Goal: Task Accomplishment & Management: Use online tool/utility

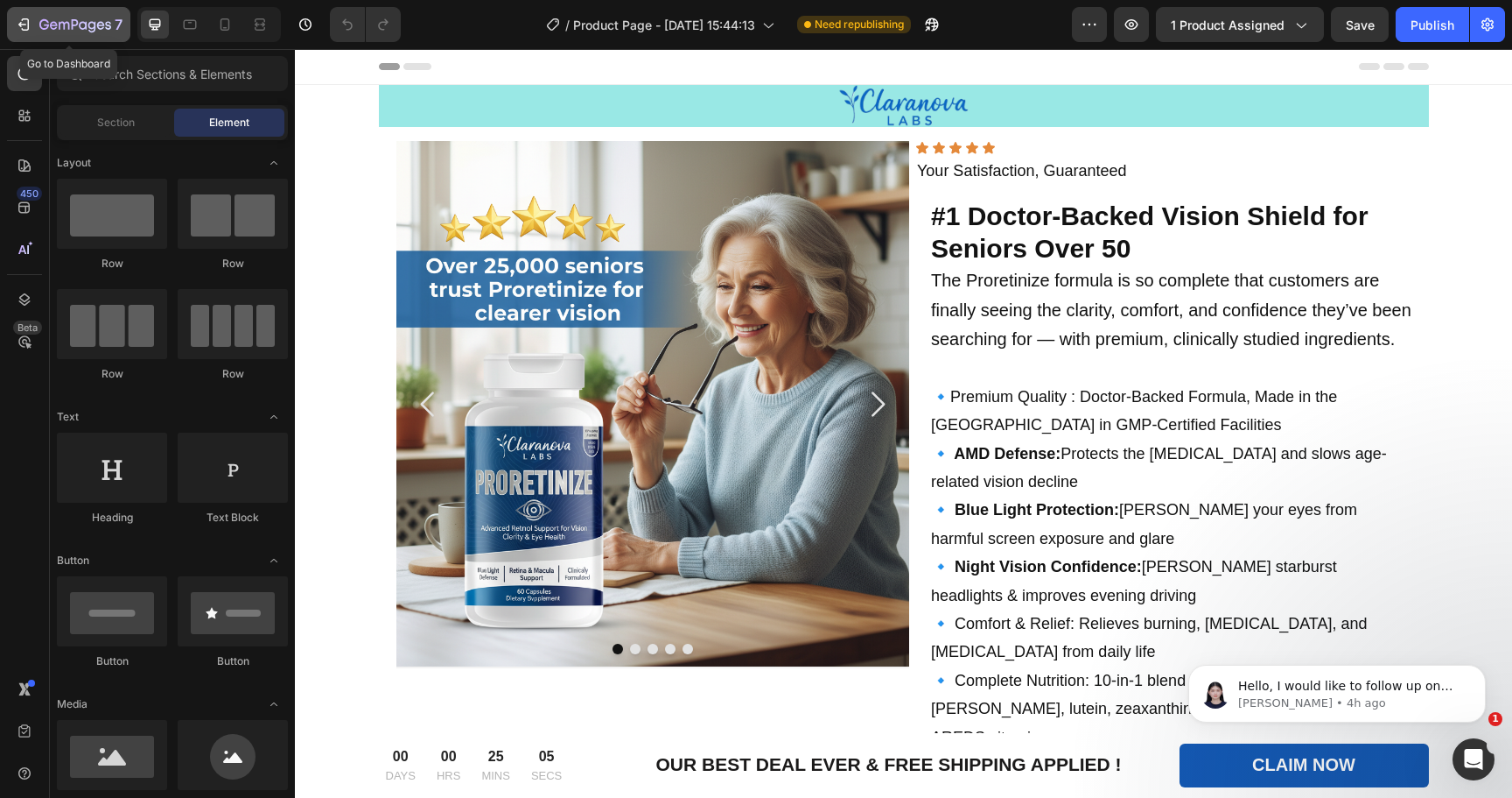
click at [31, 24] on icon "button" at bounding box center [24, 25] width 18 height 18
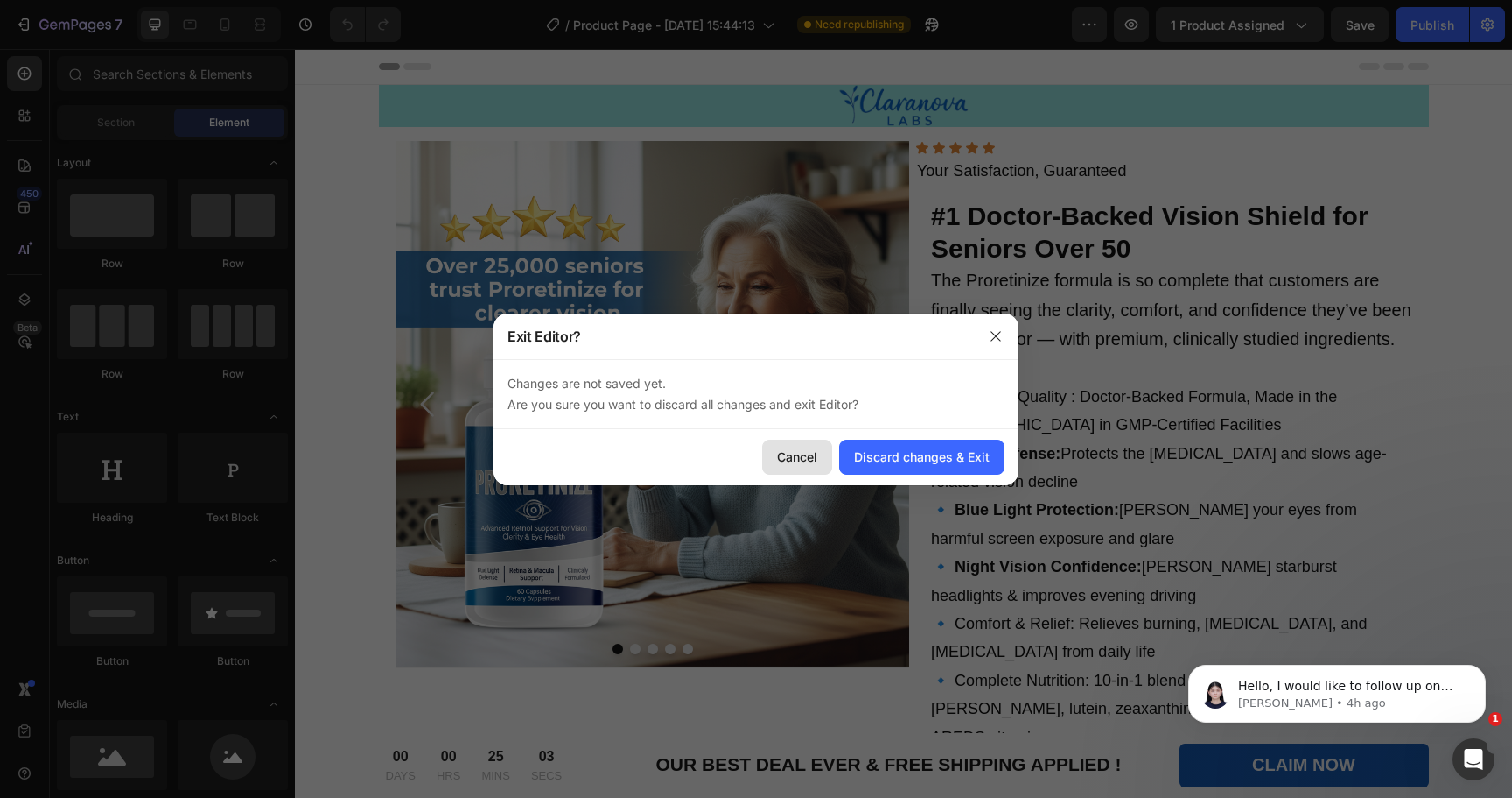
click at [782, 460] on div "Cancel" at bounding box center [798, 457] width 41 height 19
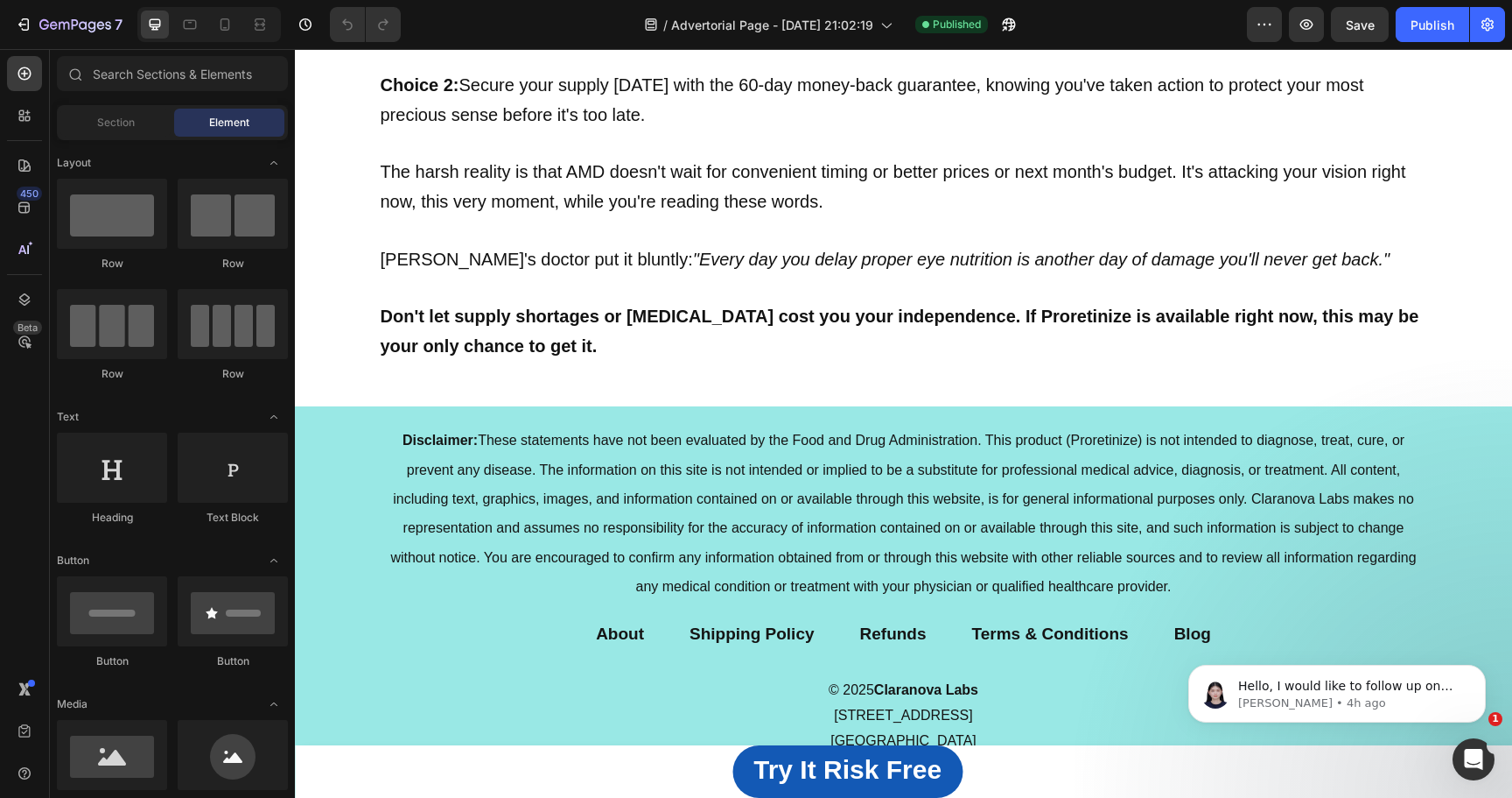
scroll to position [15123, 0]
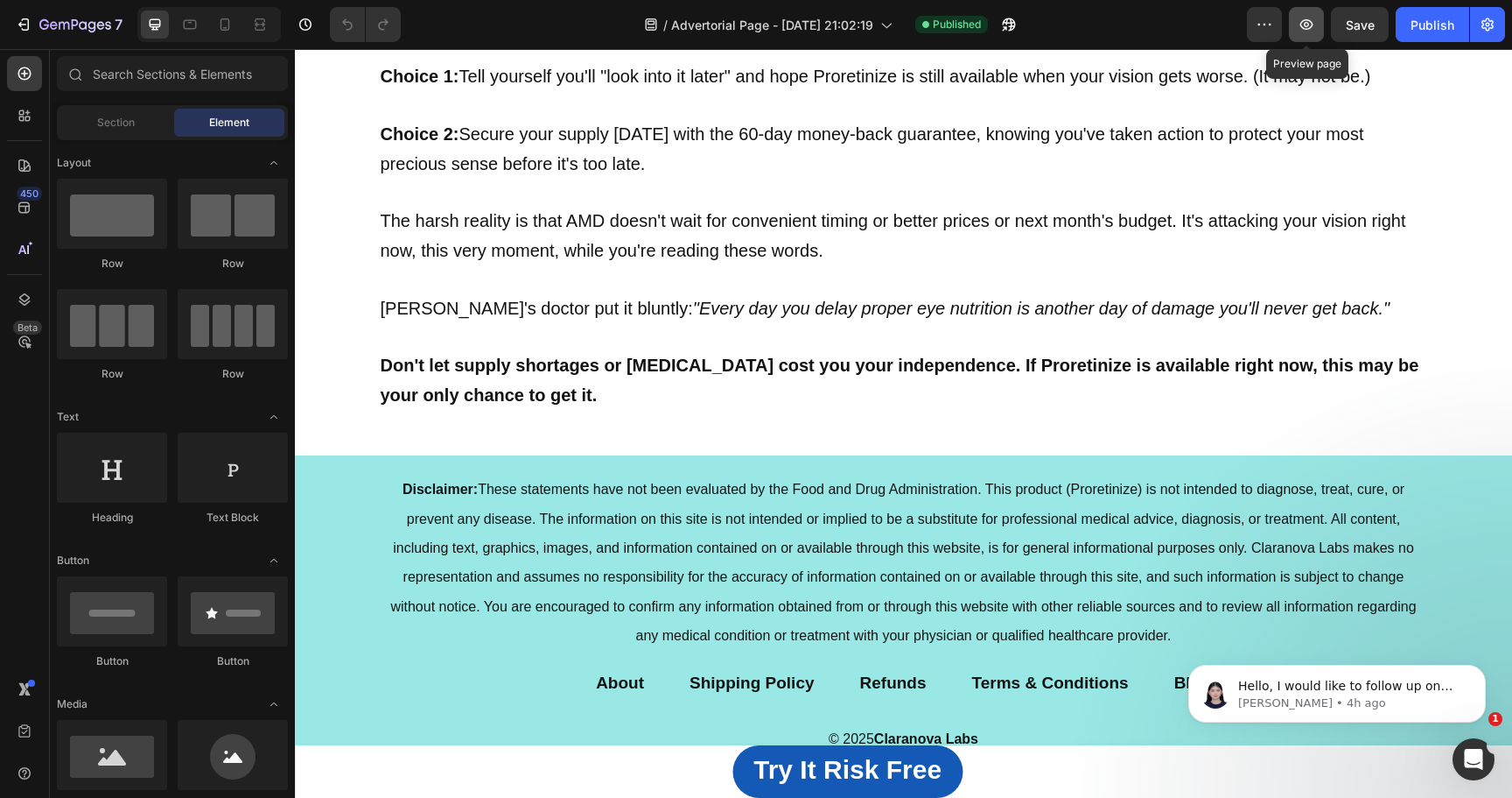
click at [1302, 26] on icon "button" at bounding box center [1307, 25] width 13 height 11
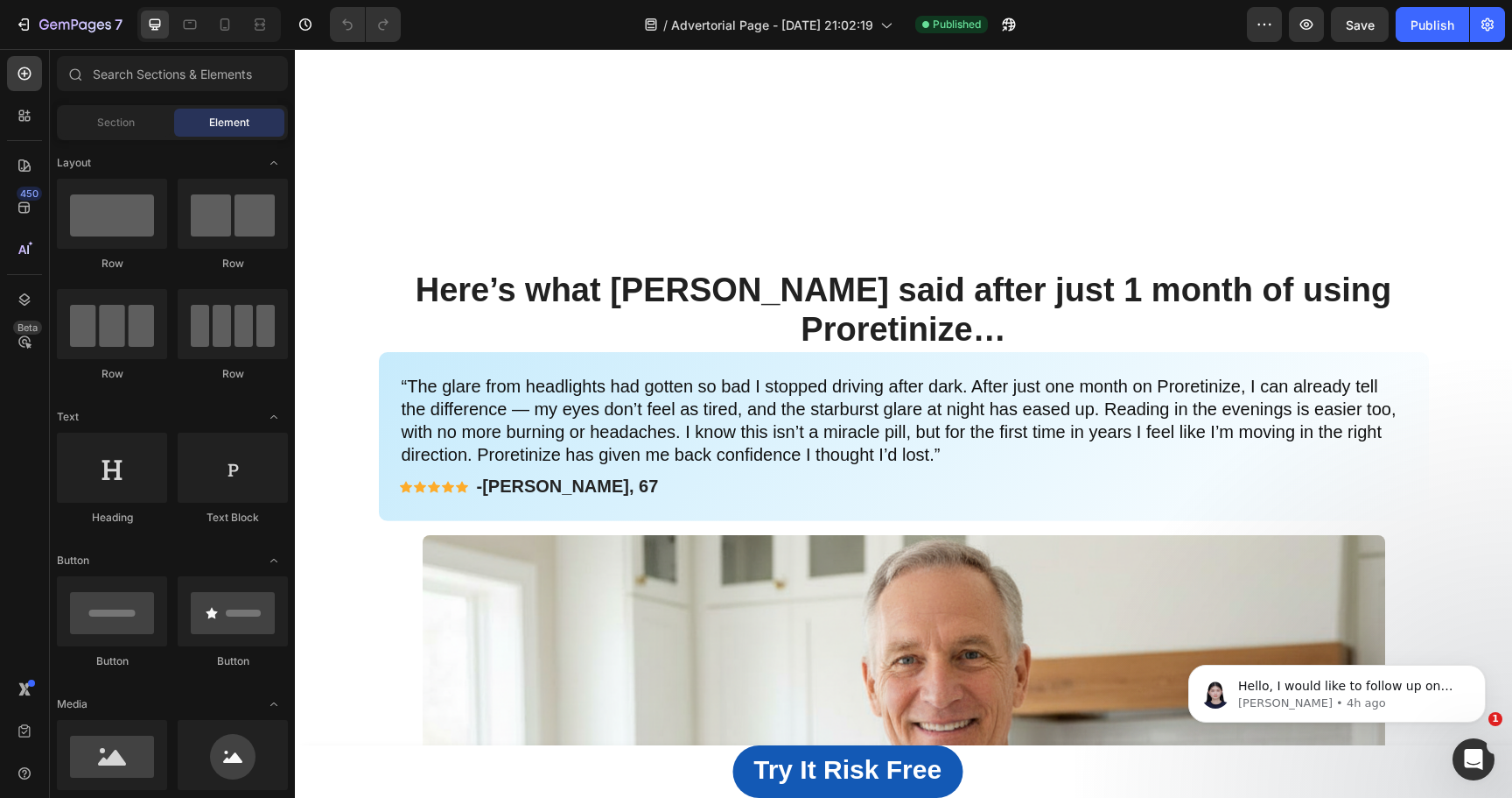
scroll to position [13824, 0]
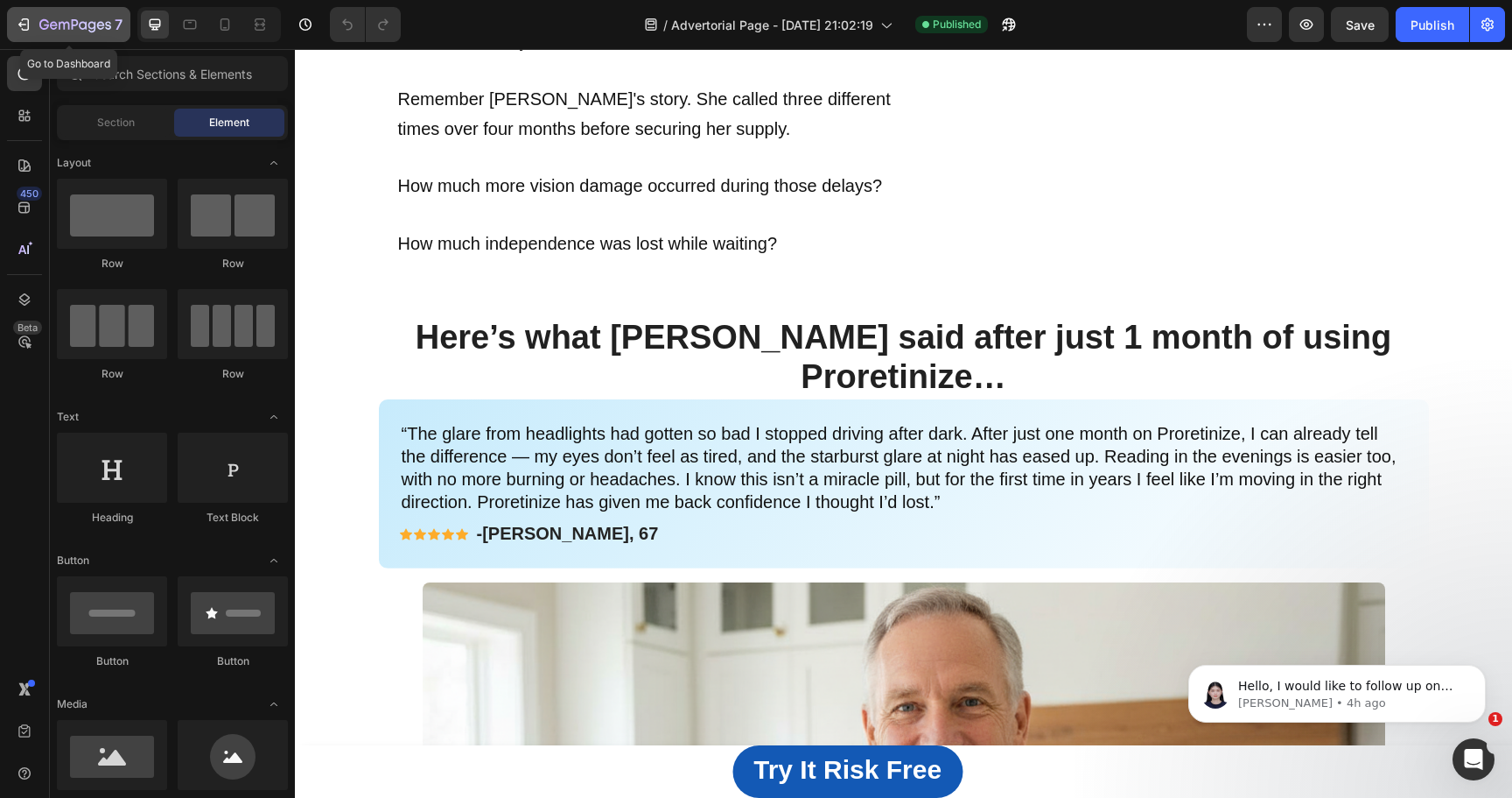
click at [18, 26] on icon "button" at bounding box center [24, 25] width 18 height 18
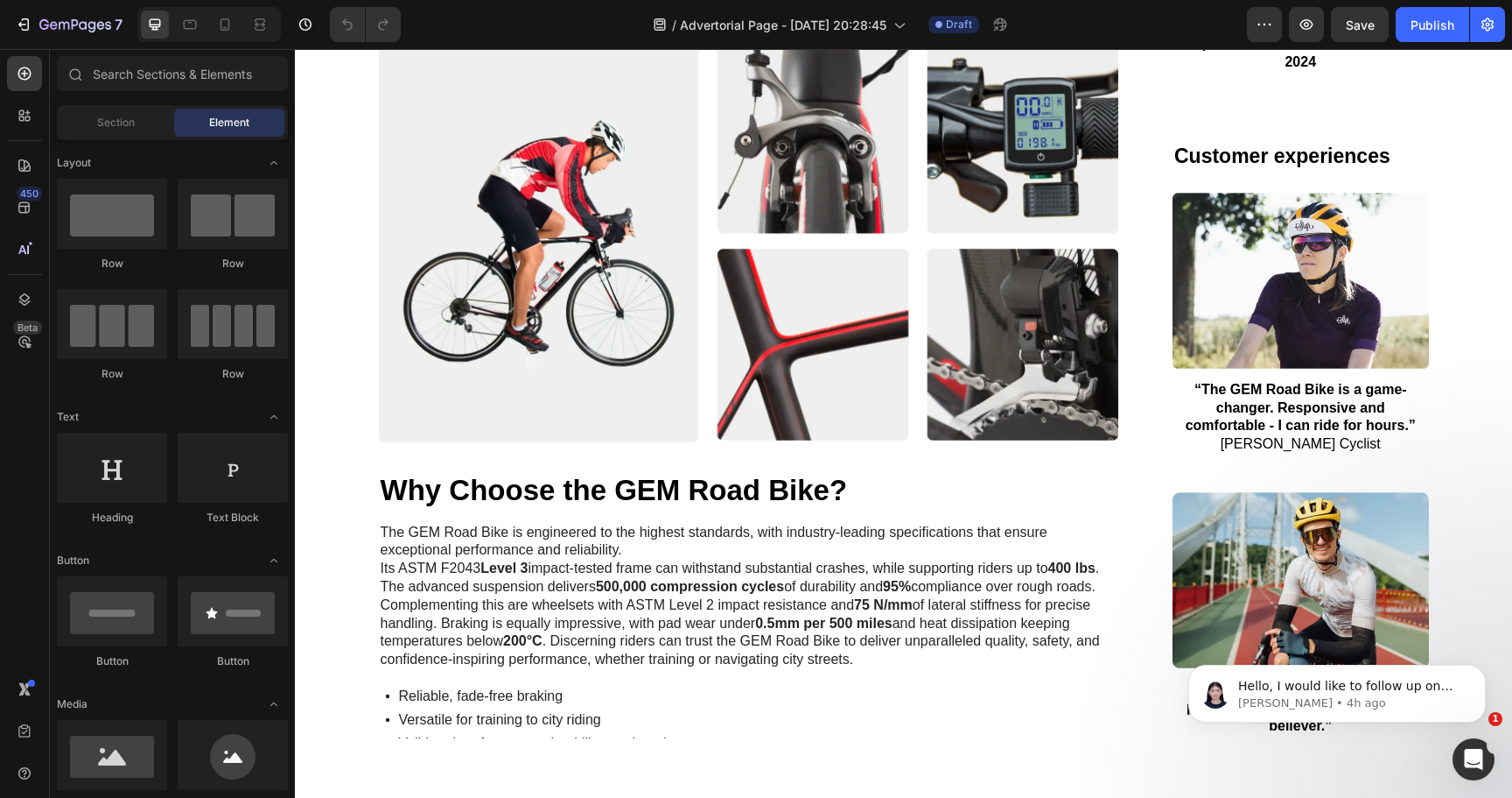
scroll to position [2433, 0]
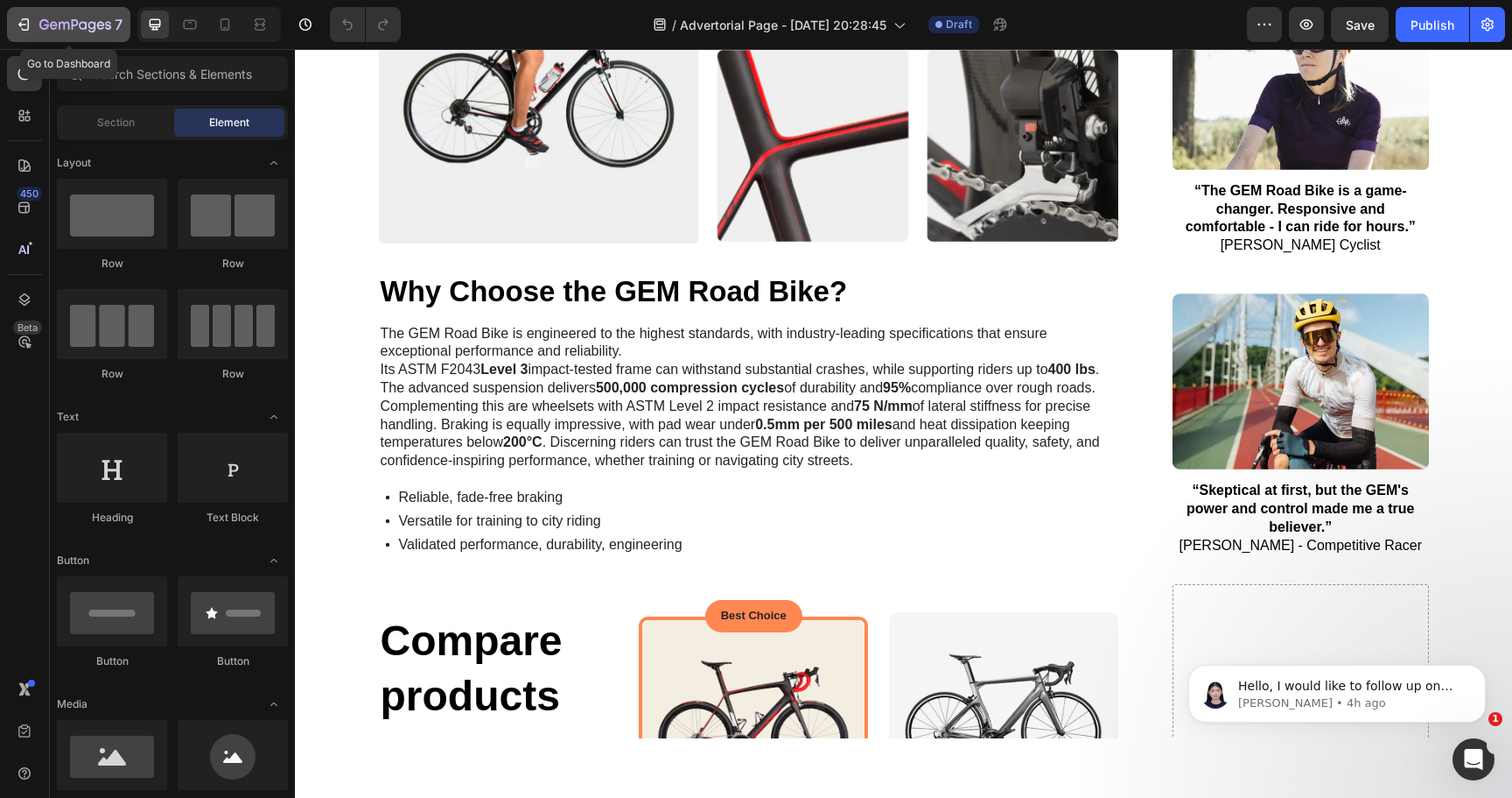
click at [27, 31] on icon "button" at bounding box center [24, 25] width 18 height 18
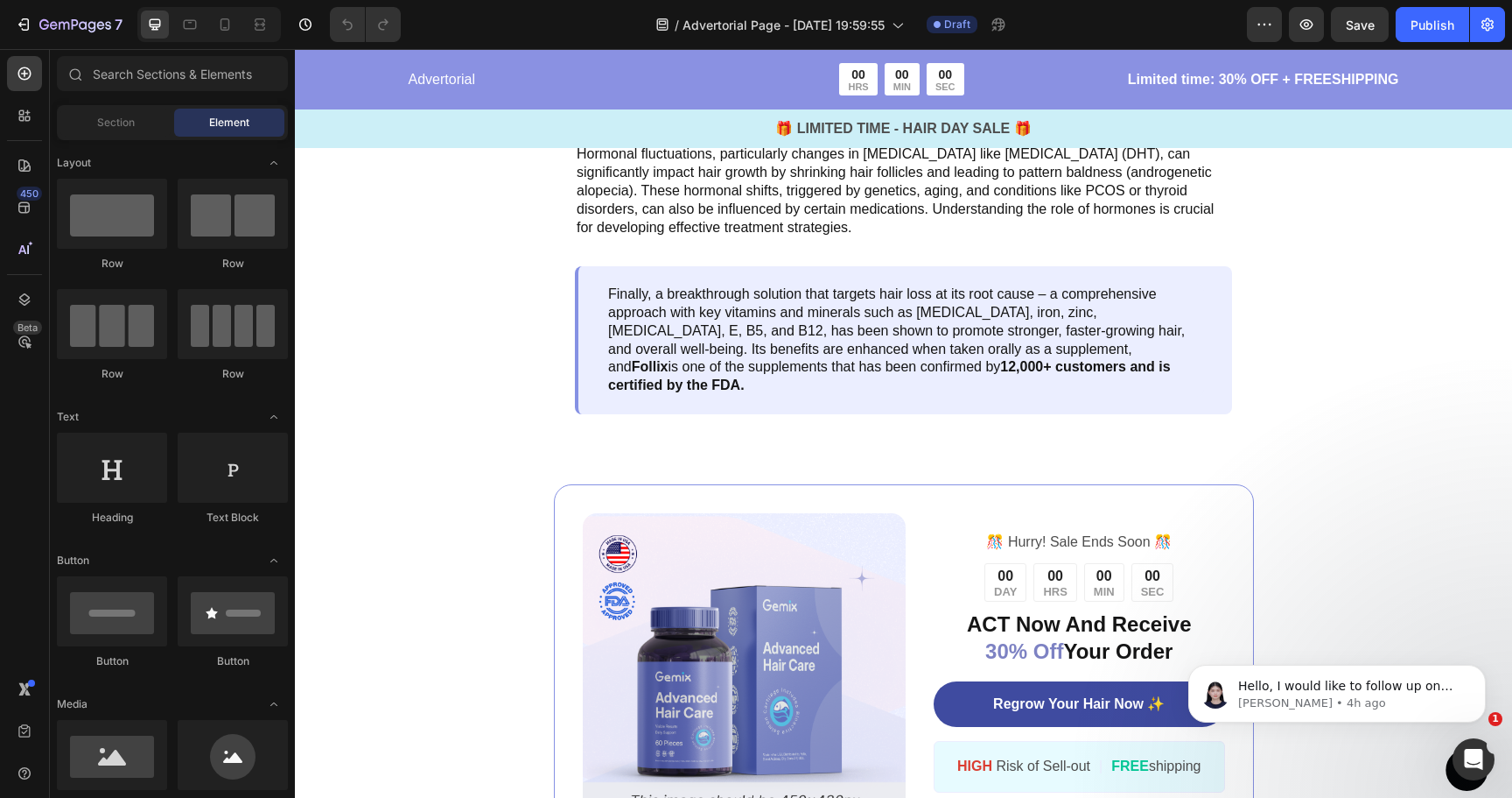
scroll to position [2888, 0]
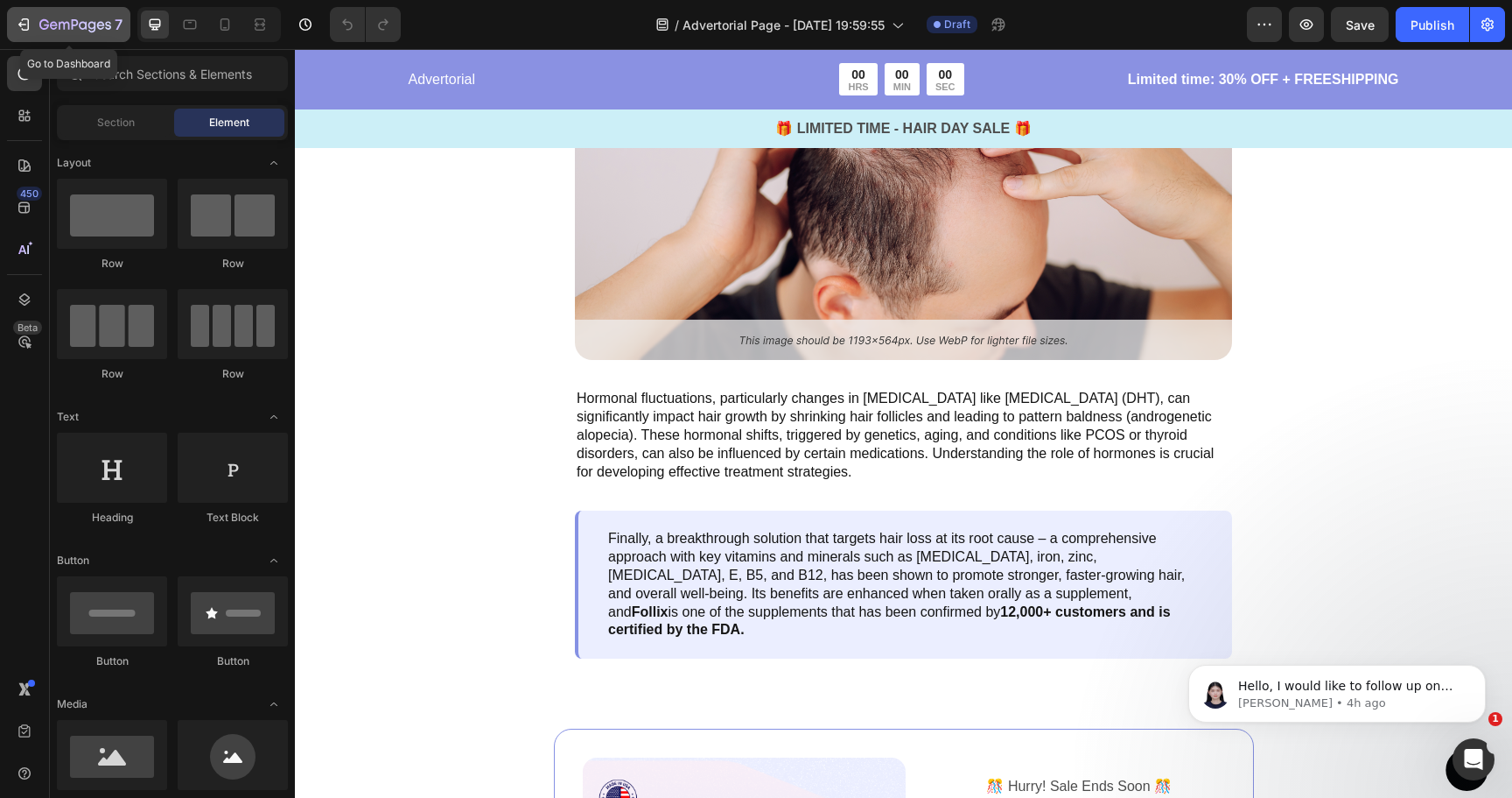
click at [32, 29] on icon "button" at bounding box center [24, 25] width 18 height 18
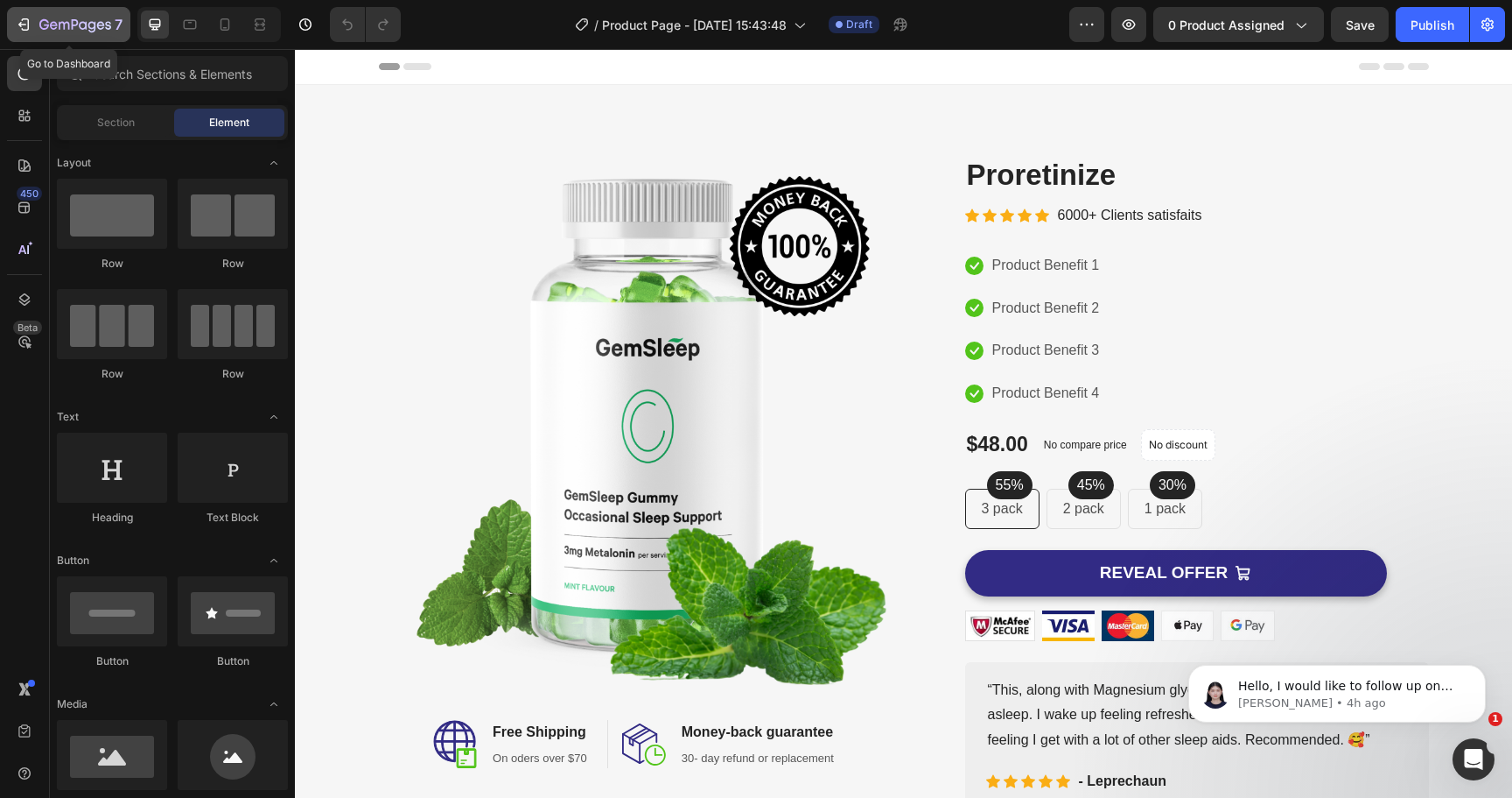
click at [21, 23] on icon "button" at bounding box center [24, 25] width 18 height 18
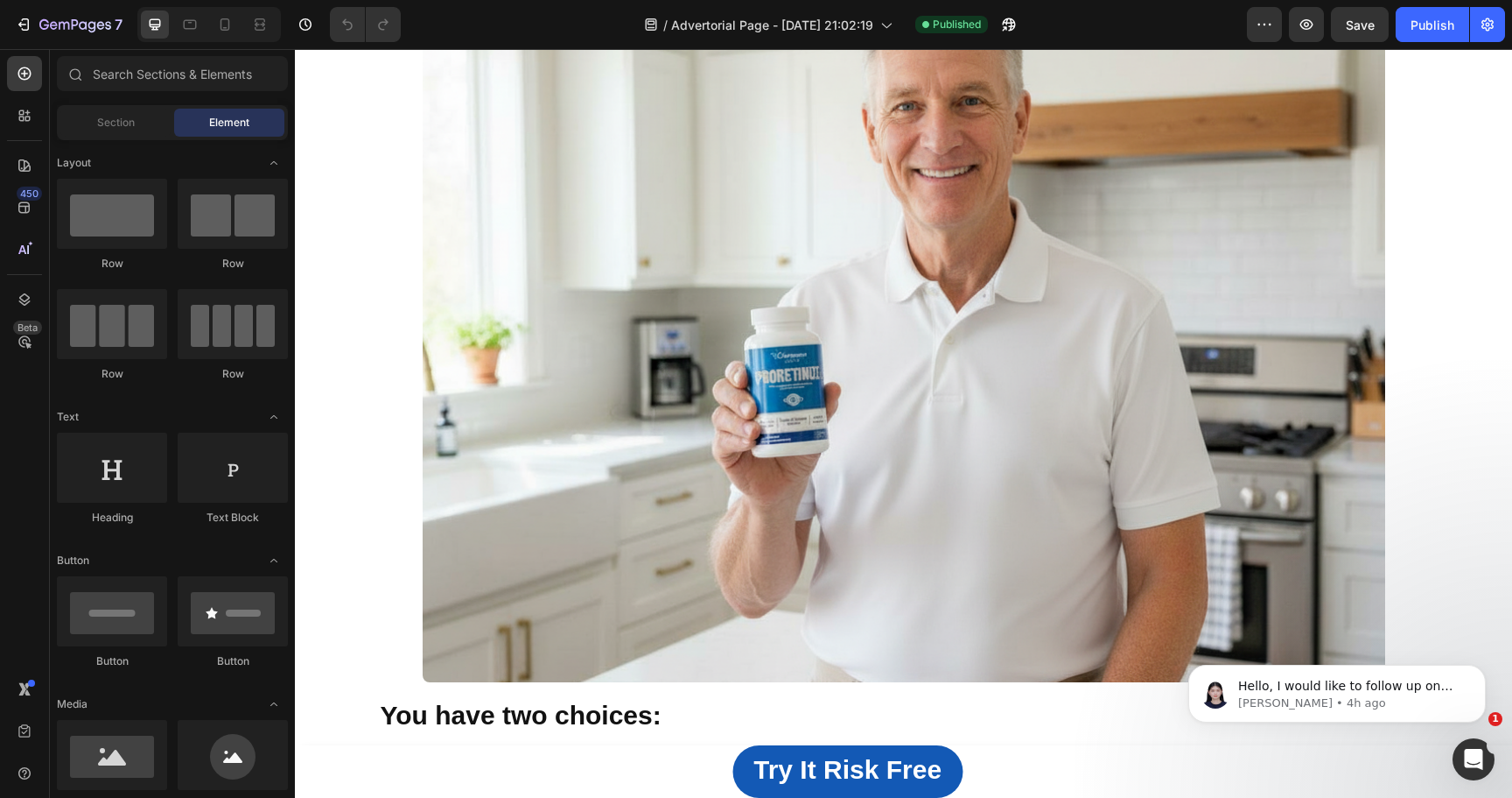
scroll to position [15478, 0]
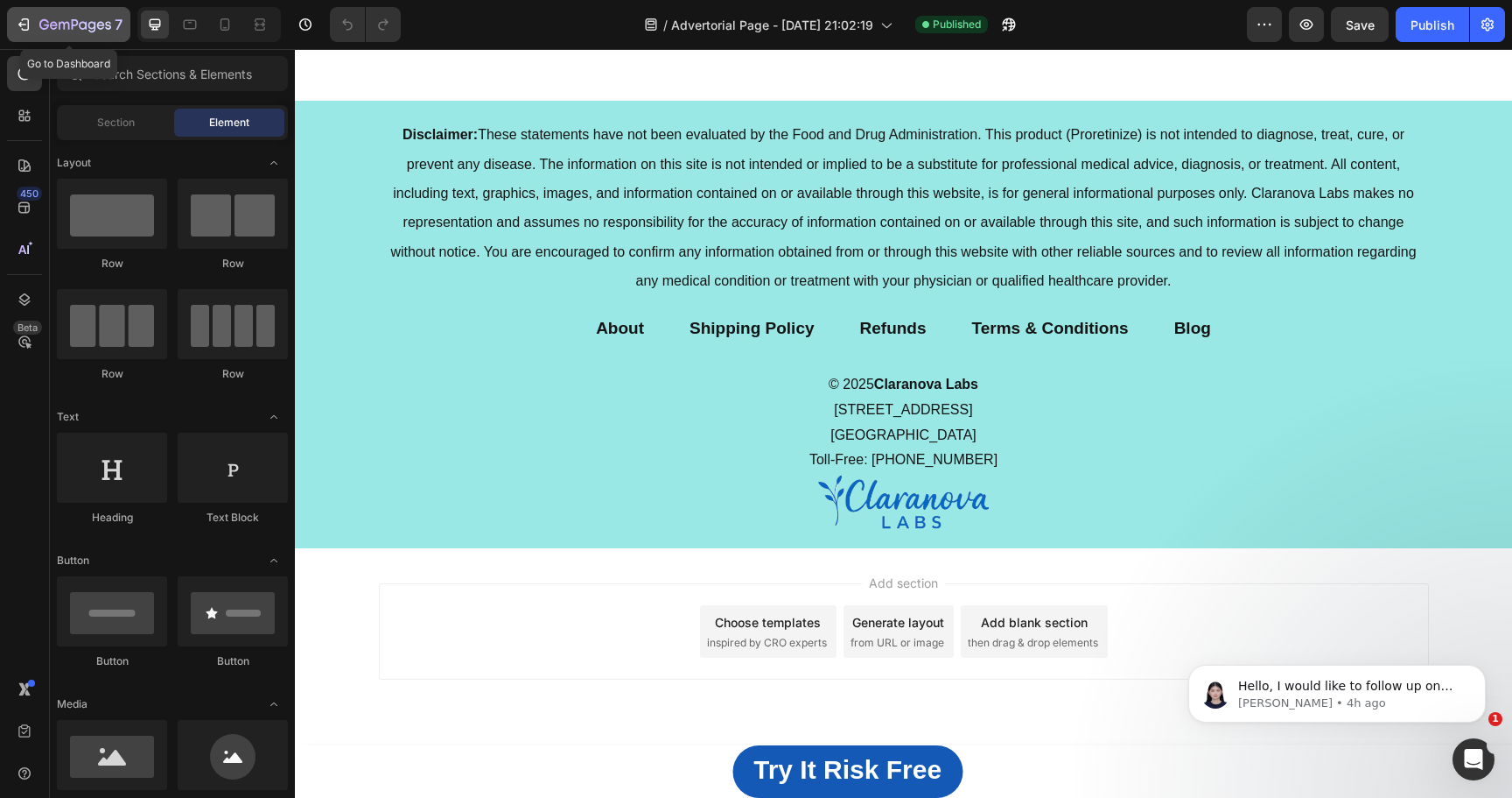
click at [17, 27] on icon "button" at bounding box center [24, 25] width 18 height 18
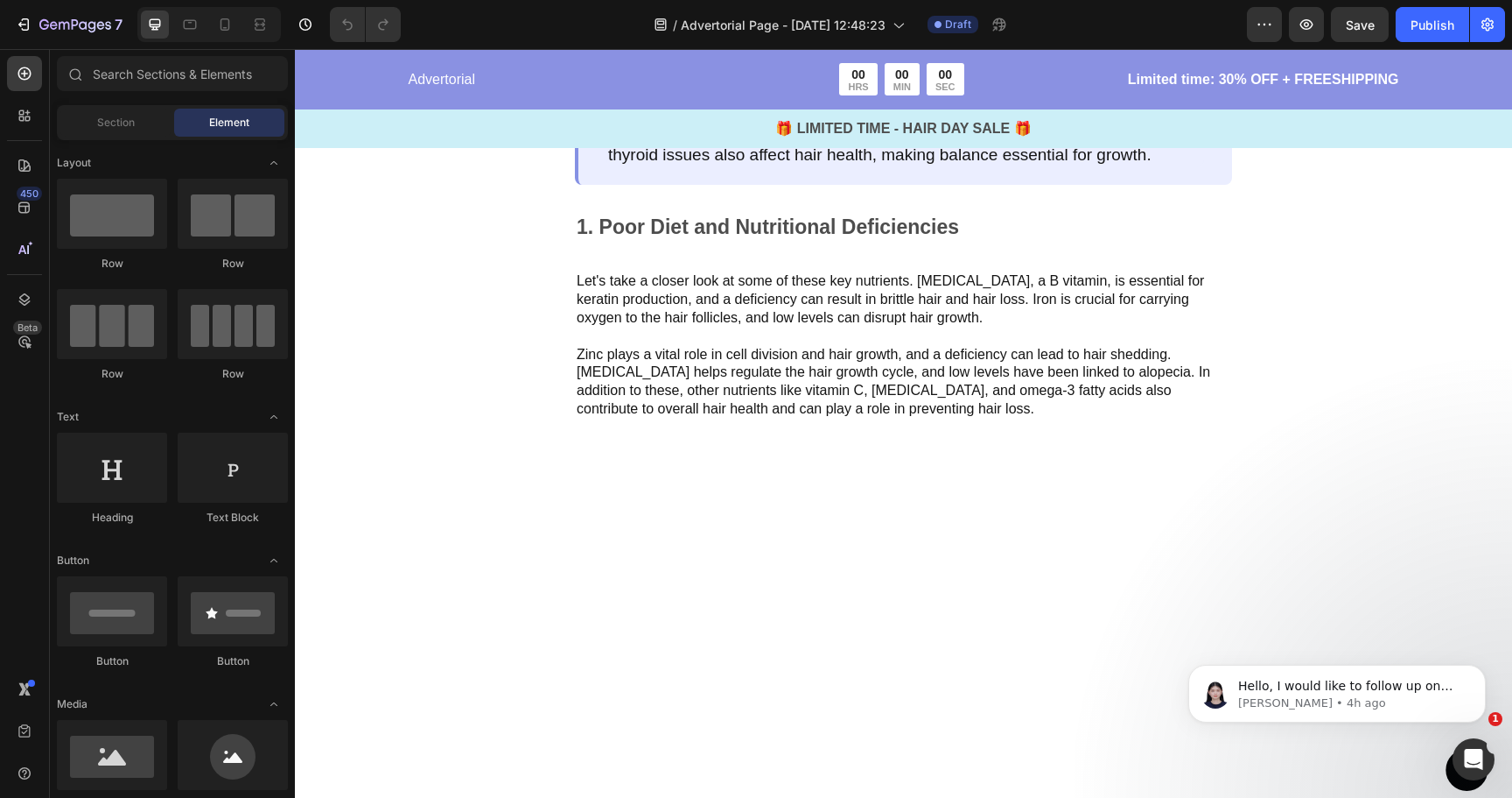
scroll to position [1180, 0]
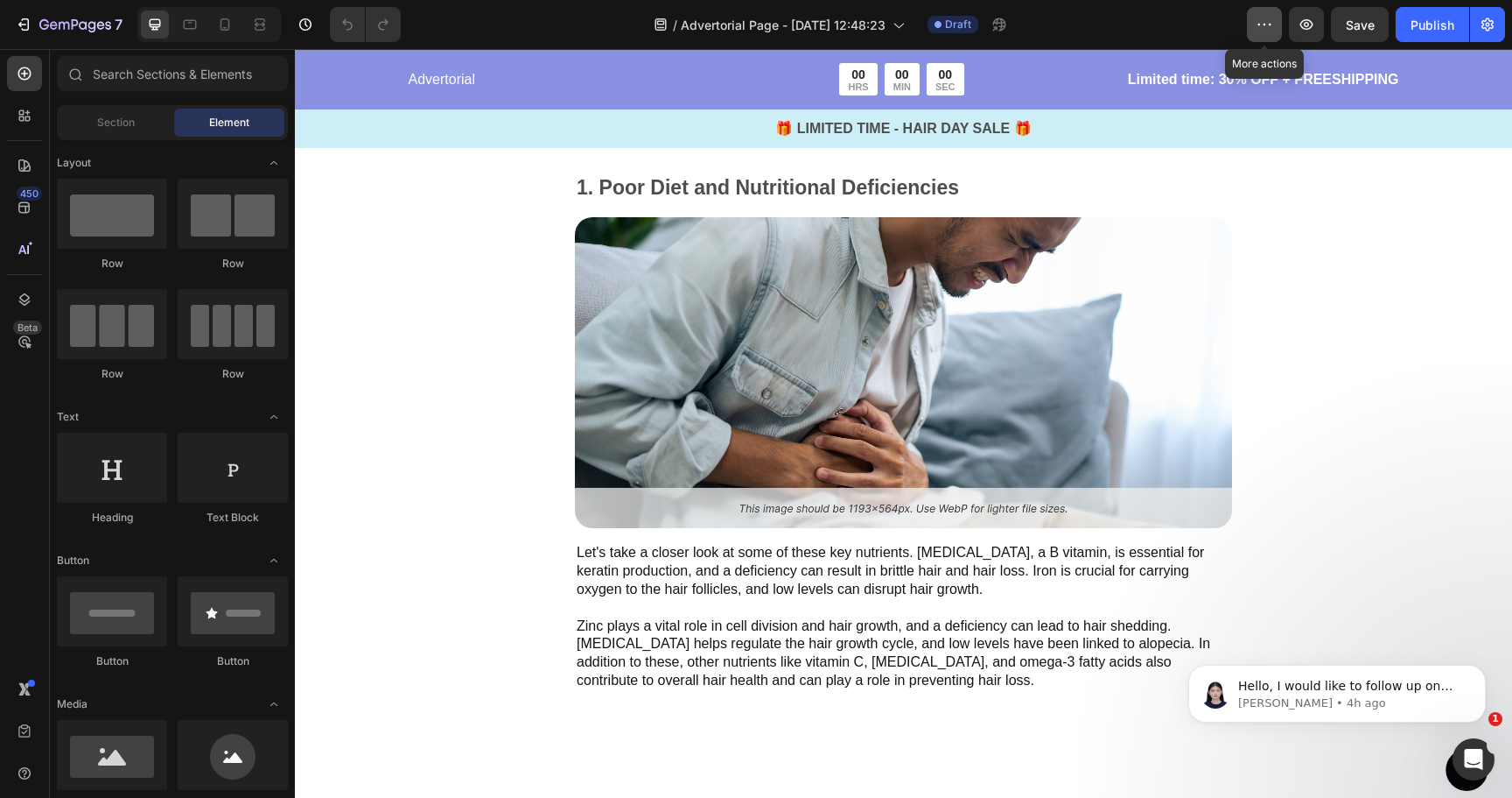
click at [1268, 29] on icon "button" at bounding box center [1264, 25] width 18 height 18
click at [1489, 21] on icon "button" at bounding box center [1487, 25] width 18 height 18
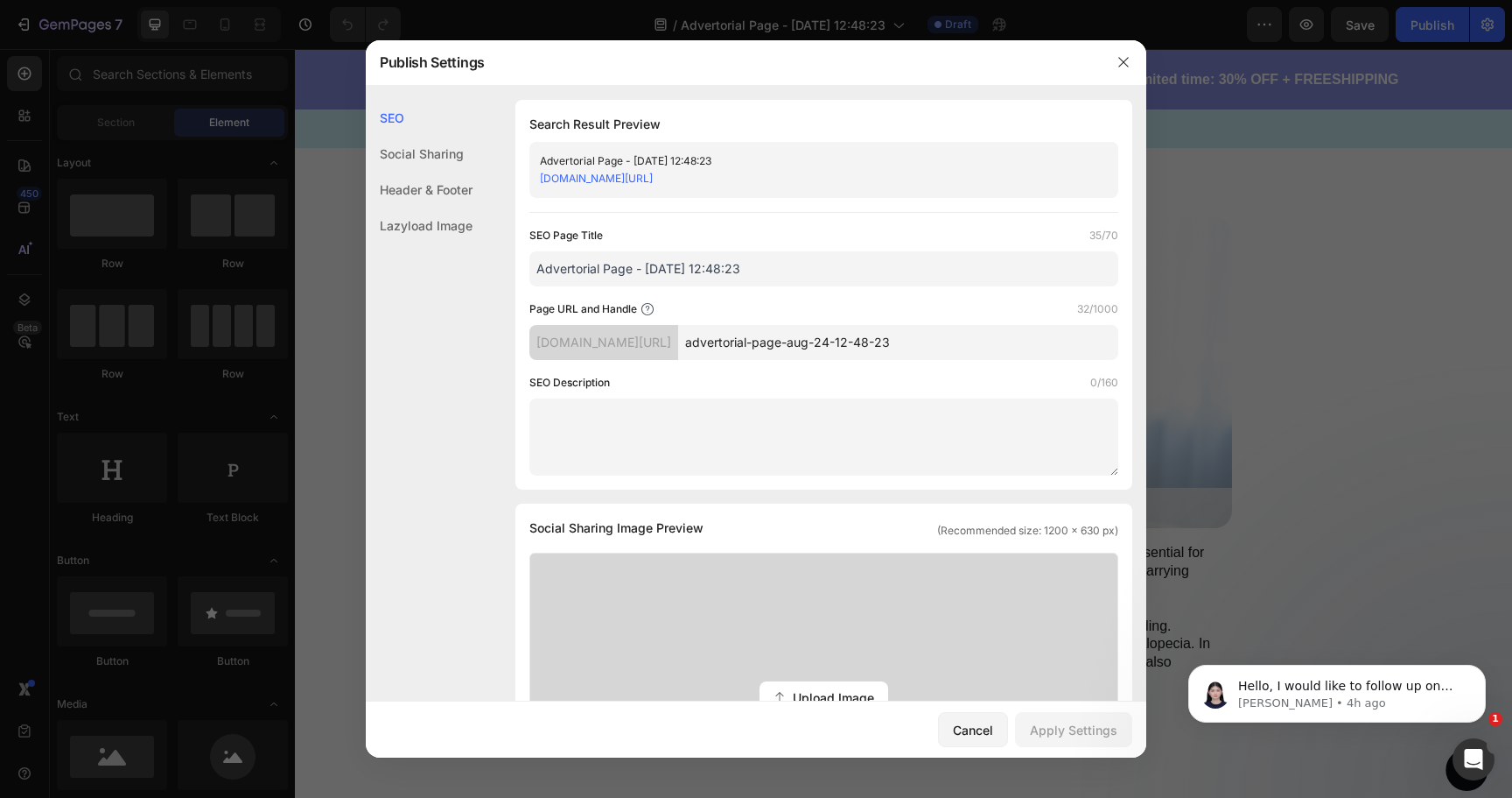
click at [1210, 221] on div at bounding box center [756, 399] width 1512 height 798
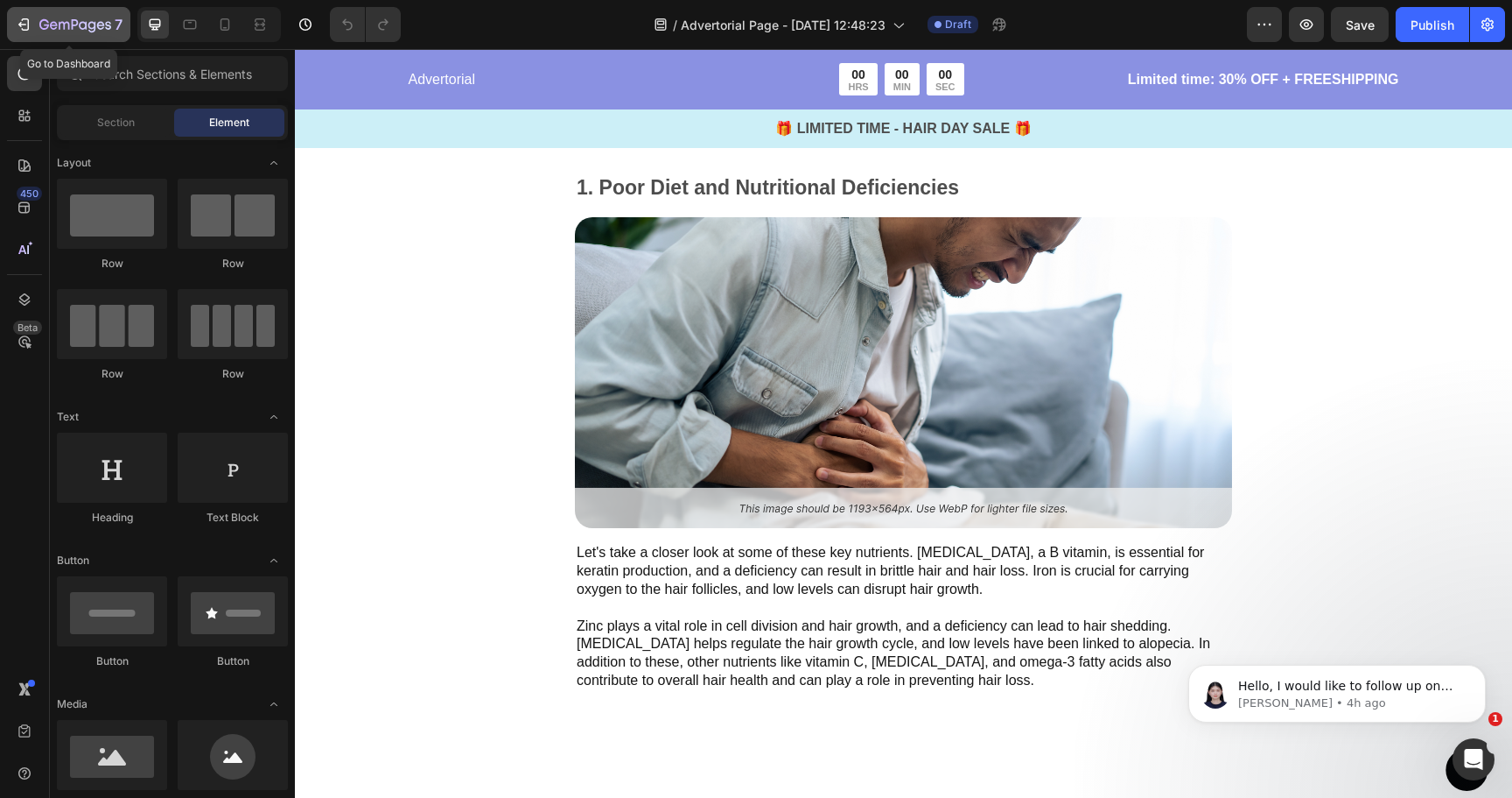
click at [22, 20] on icon "button" at bounding box center [24, 25] width 18 height 18
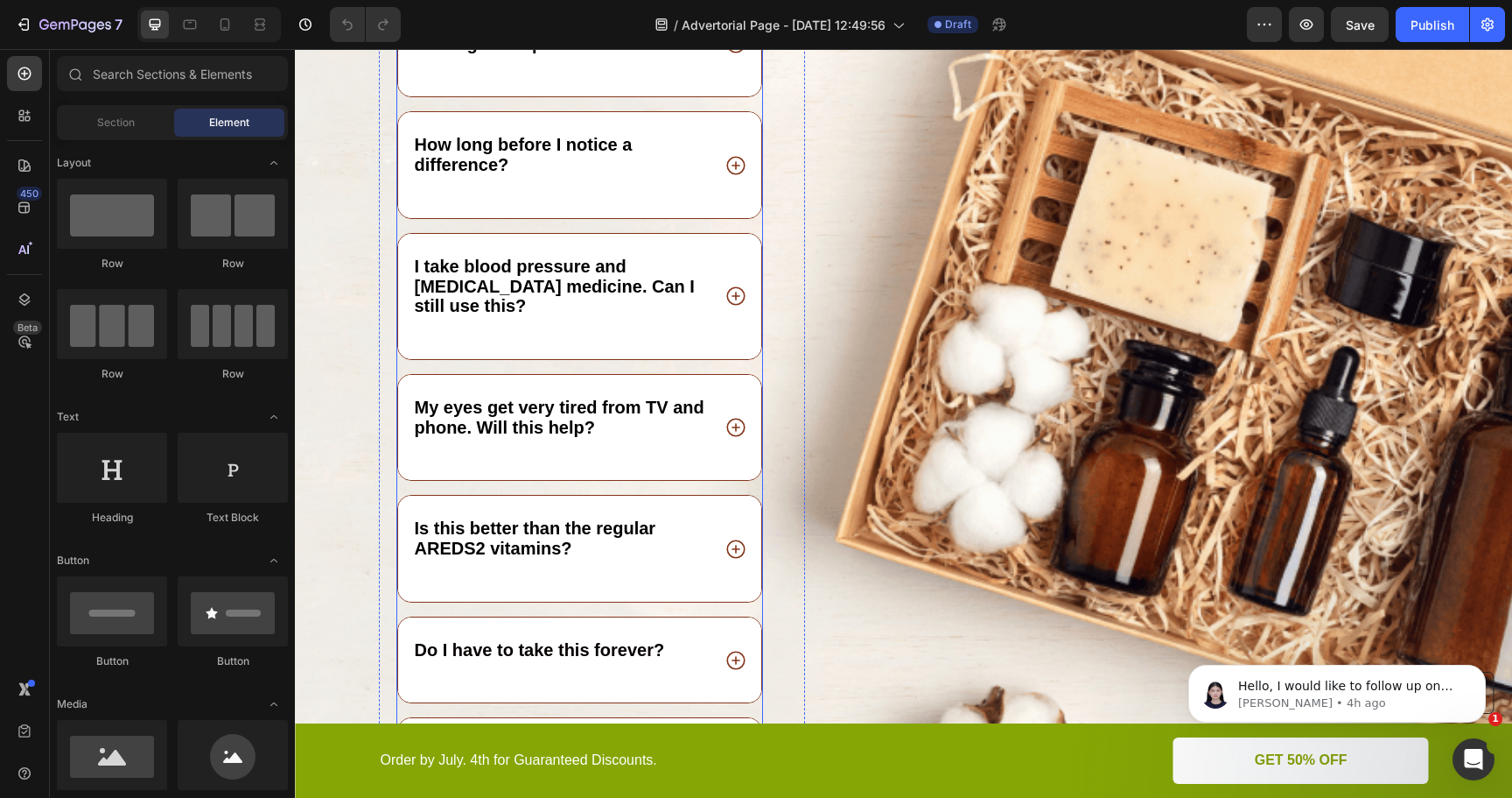
scroll to position [10401, 0]
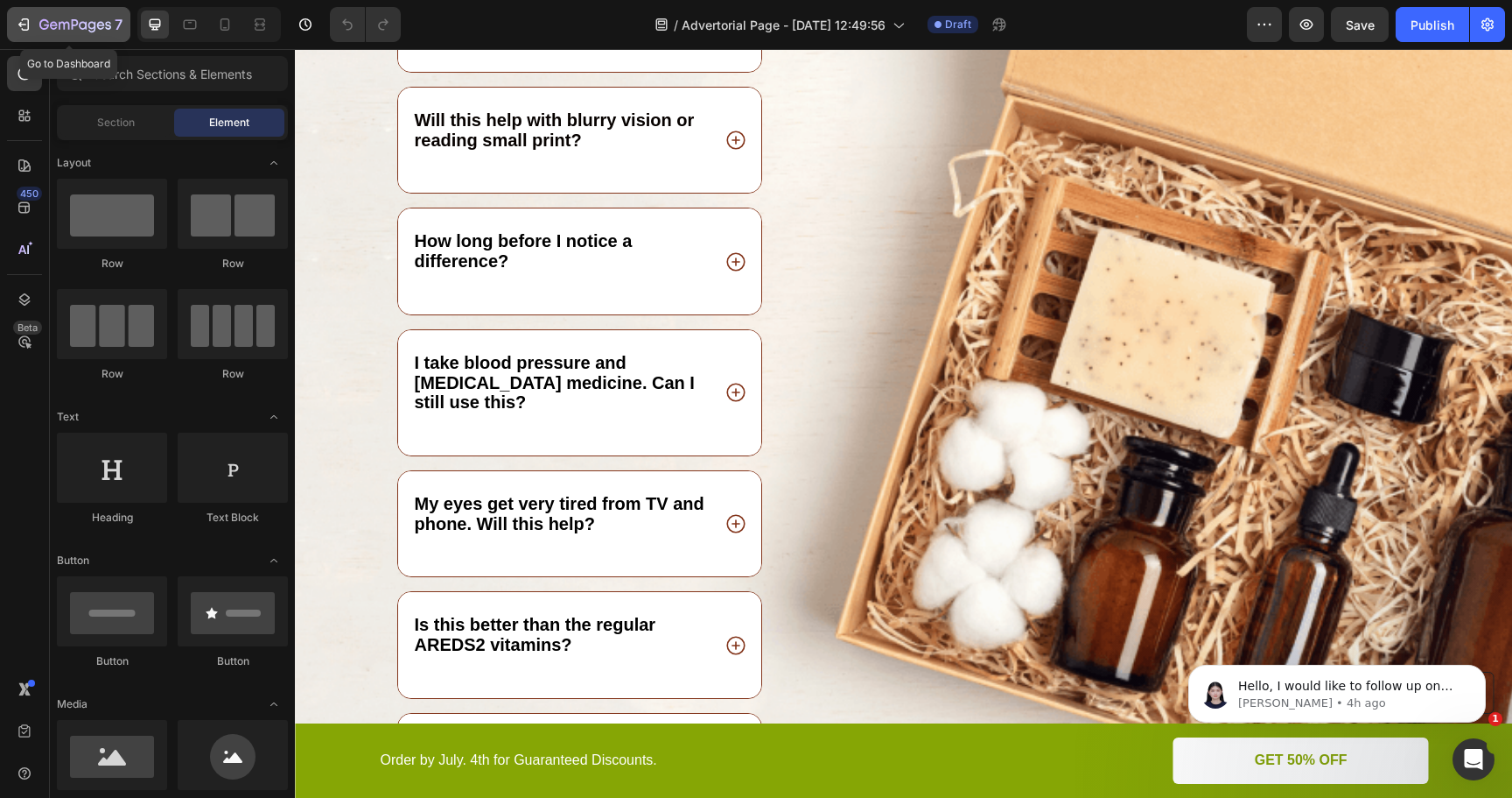
click at [26, 23] on icon "button" at bounding box center [24, 25] width 18 height 18
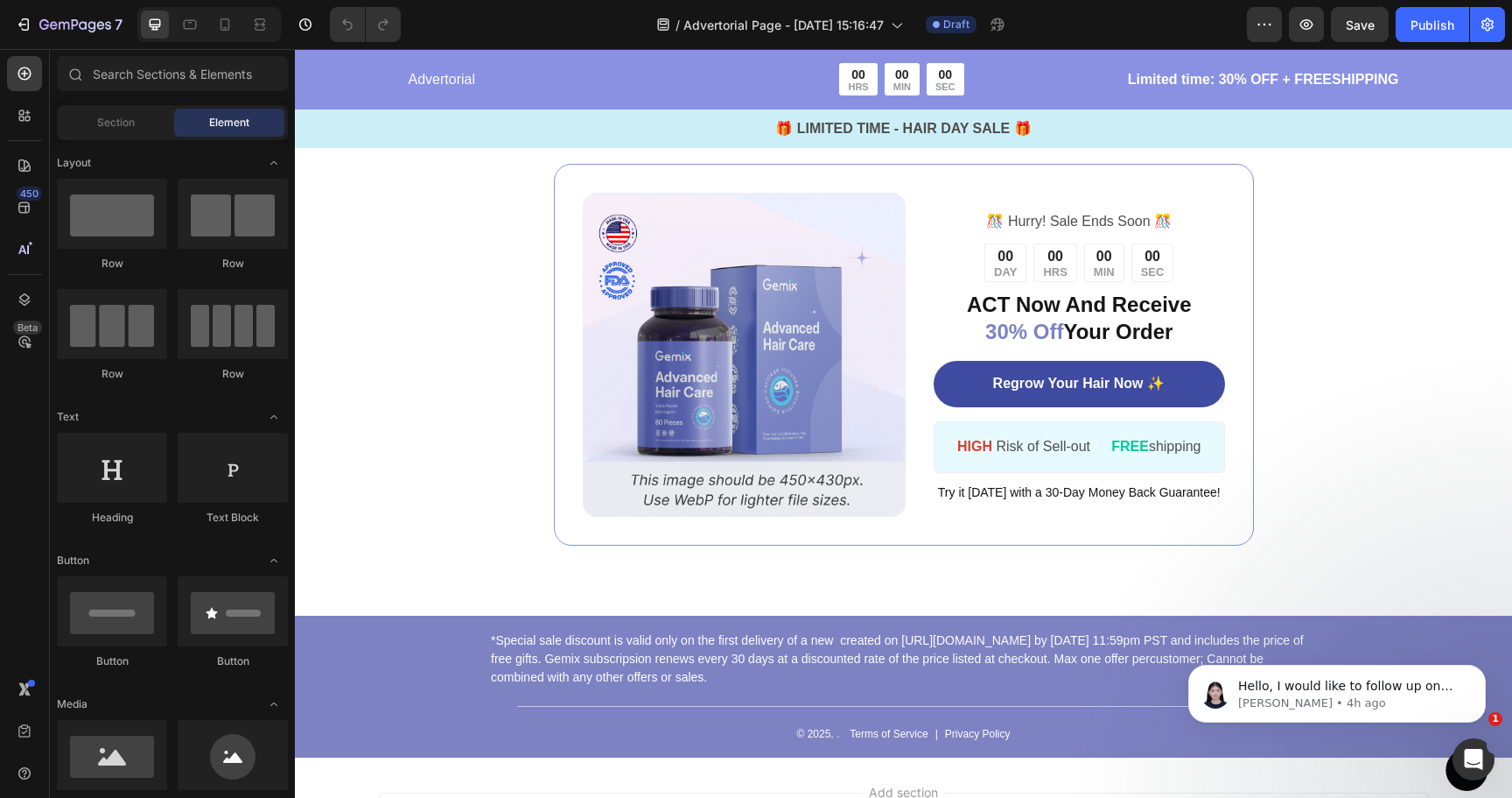
scroll to position [6793, 0]
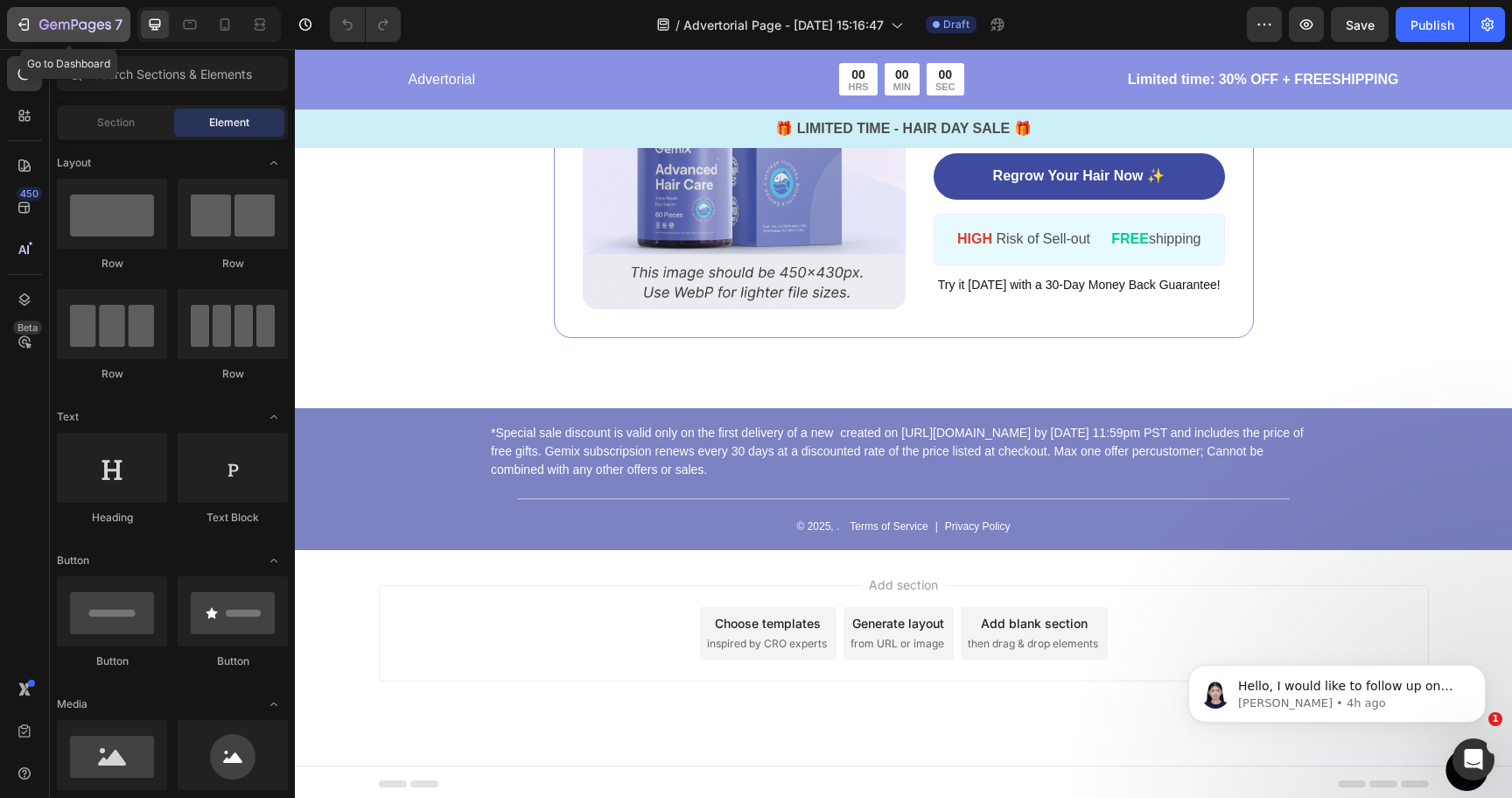
click at [25, 19] on icon "button" at bounding box center [26, 25] width 8 height 12
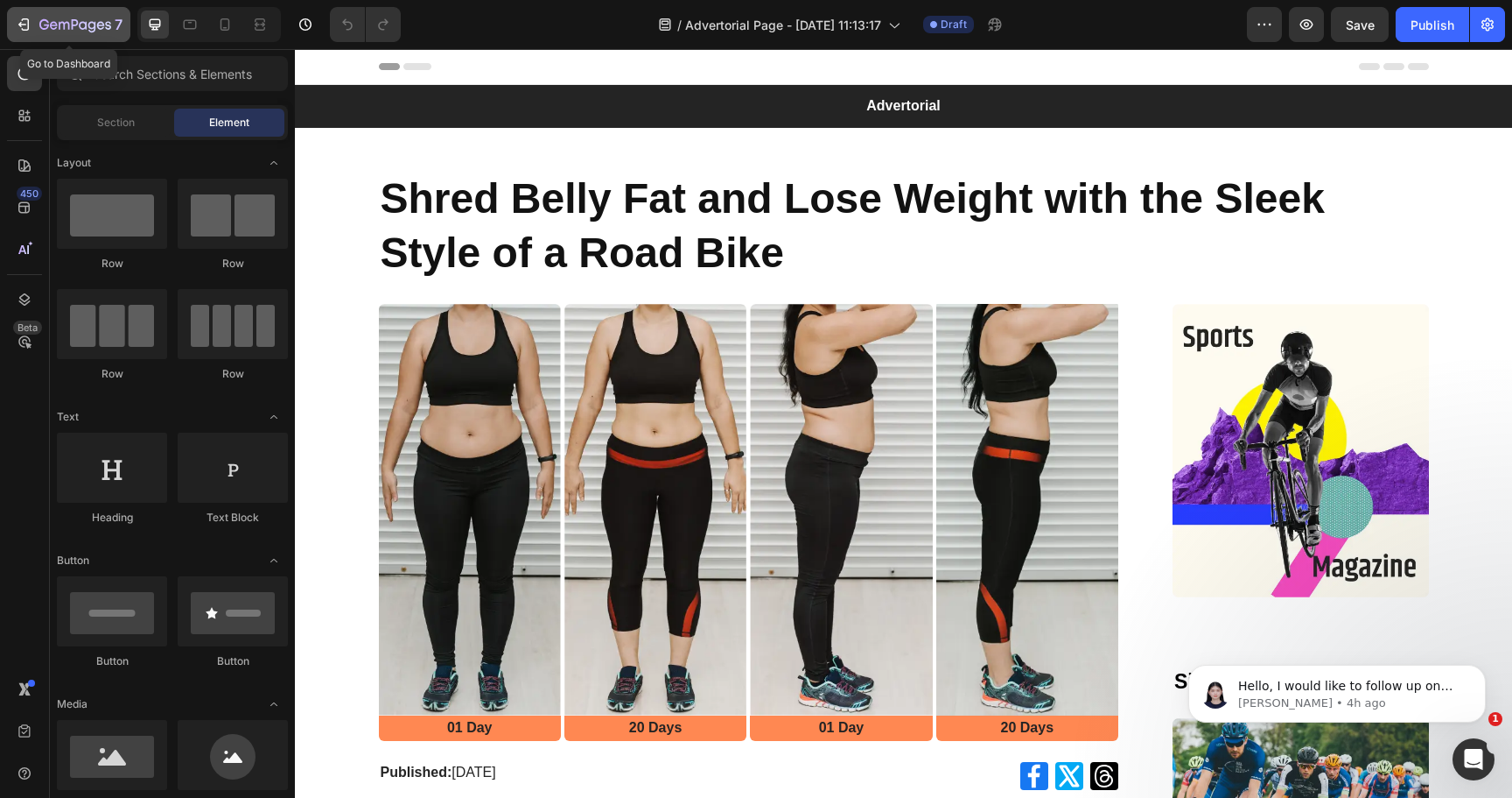
click at [21, 28] on icon "button" at bounding box center [24, 25] width 18 height 18
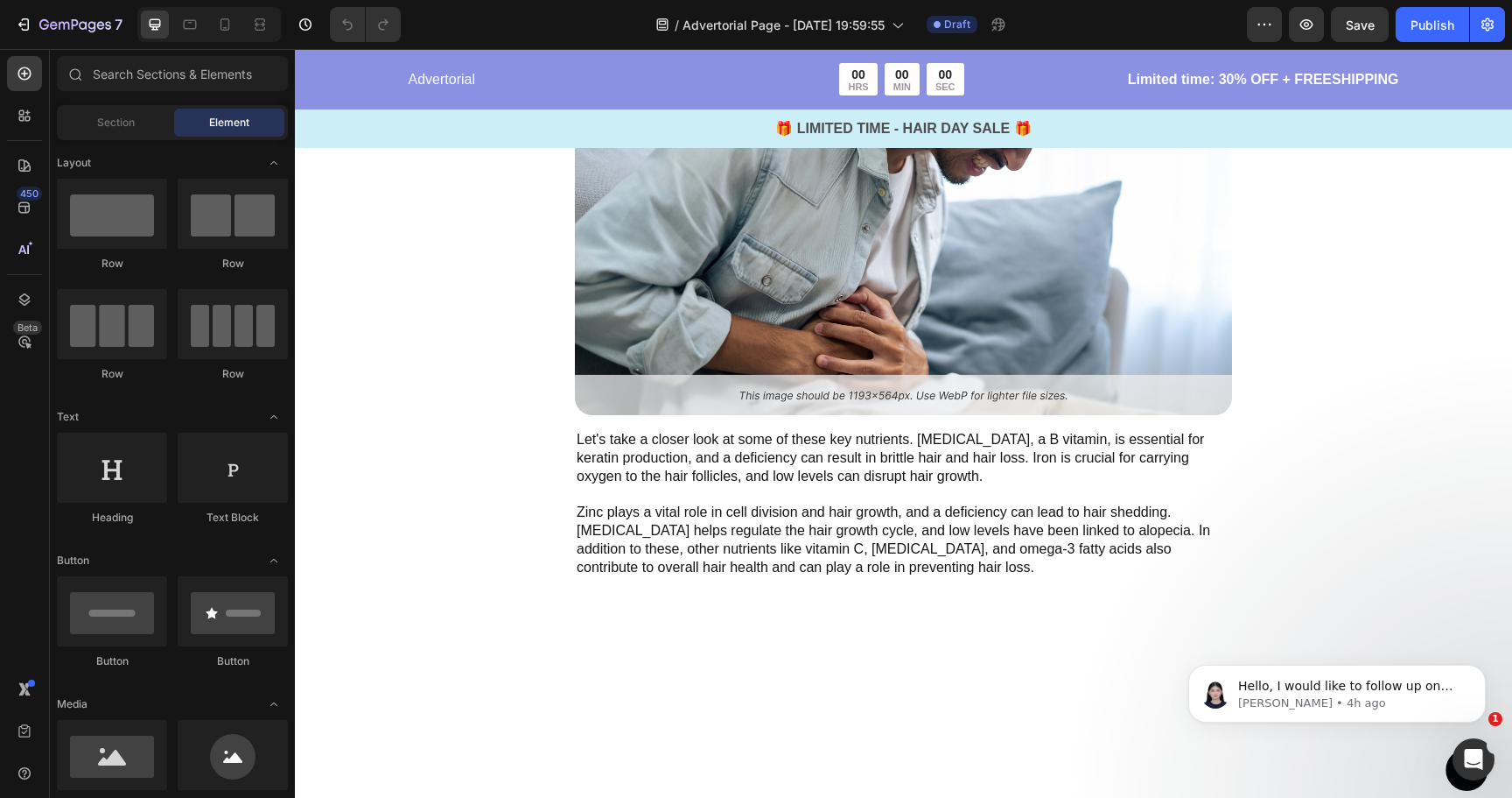
scroll to position [1838, 0]
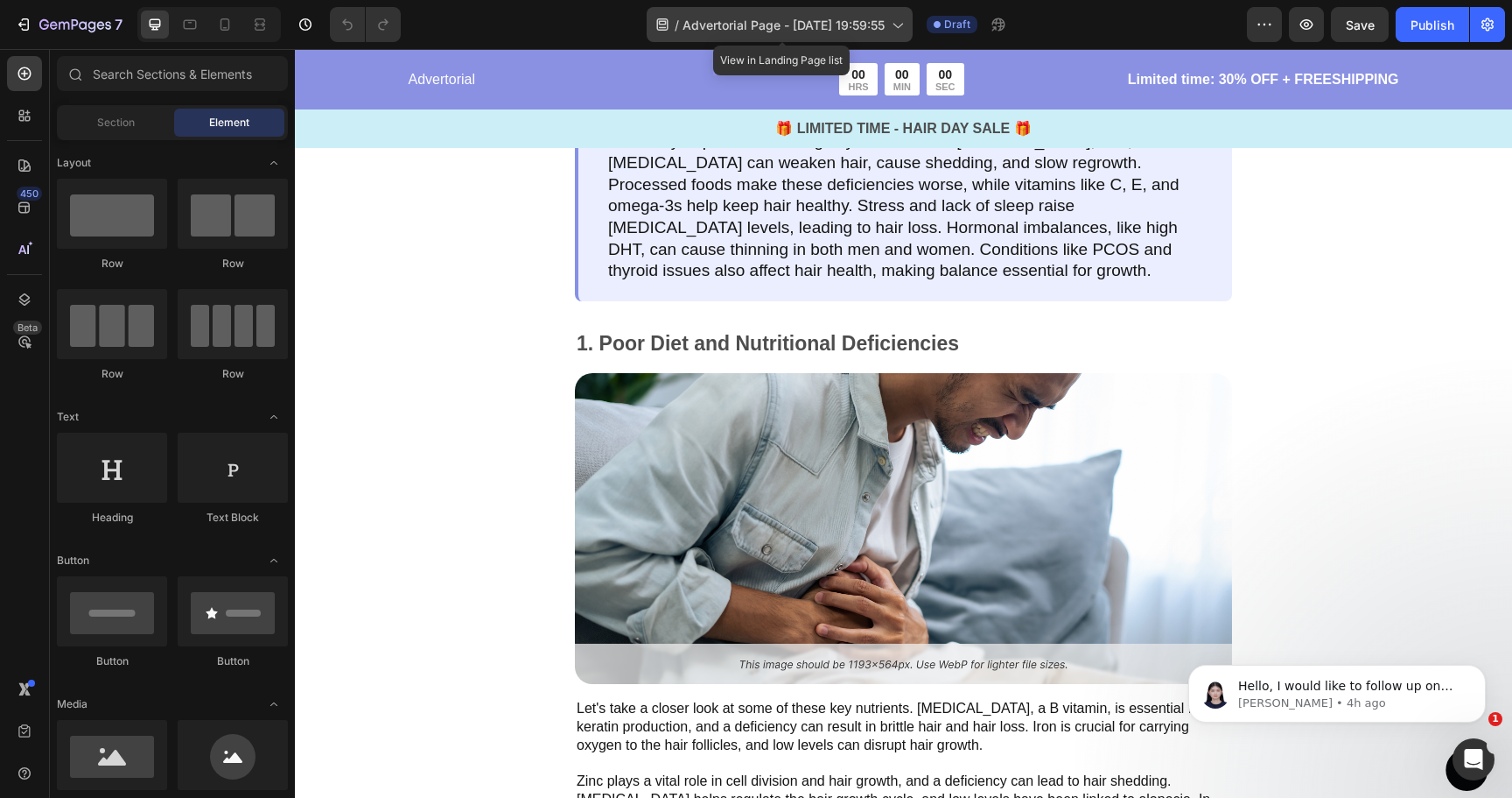
click at [902, 27] on icon at bounding box center [897, 27] width 10 height 5
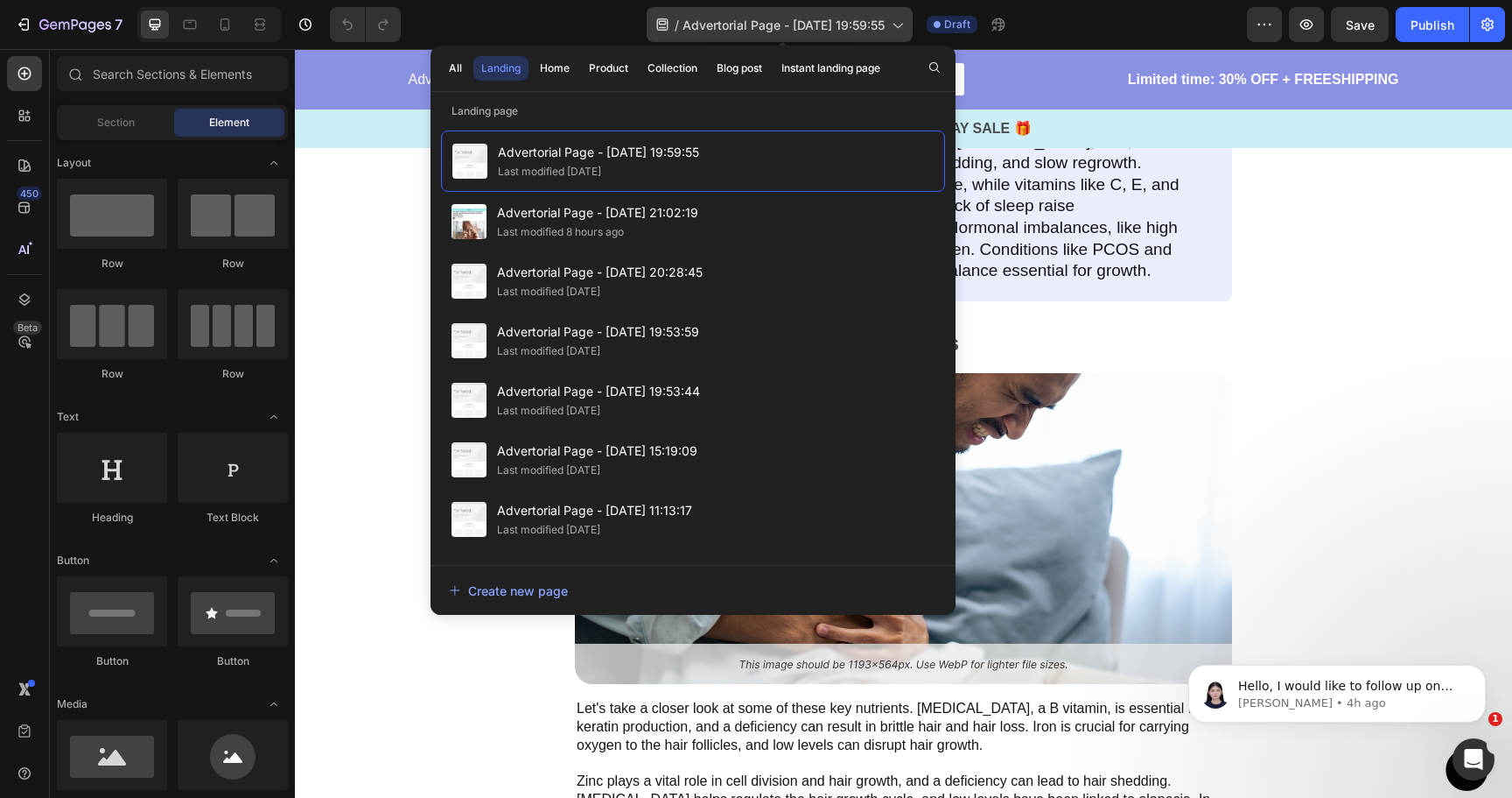
click at [902, 27] on icon at bounding box center [897, 27] width 10 height 5
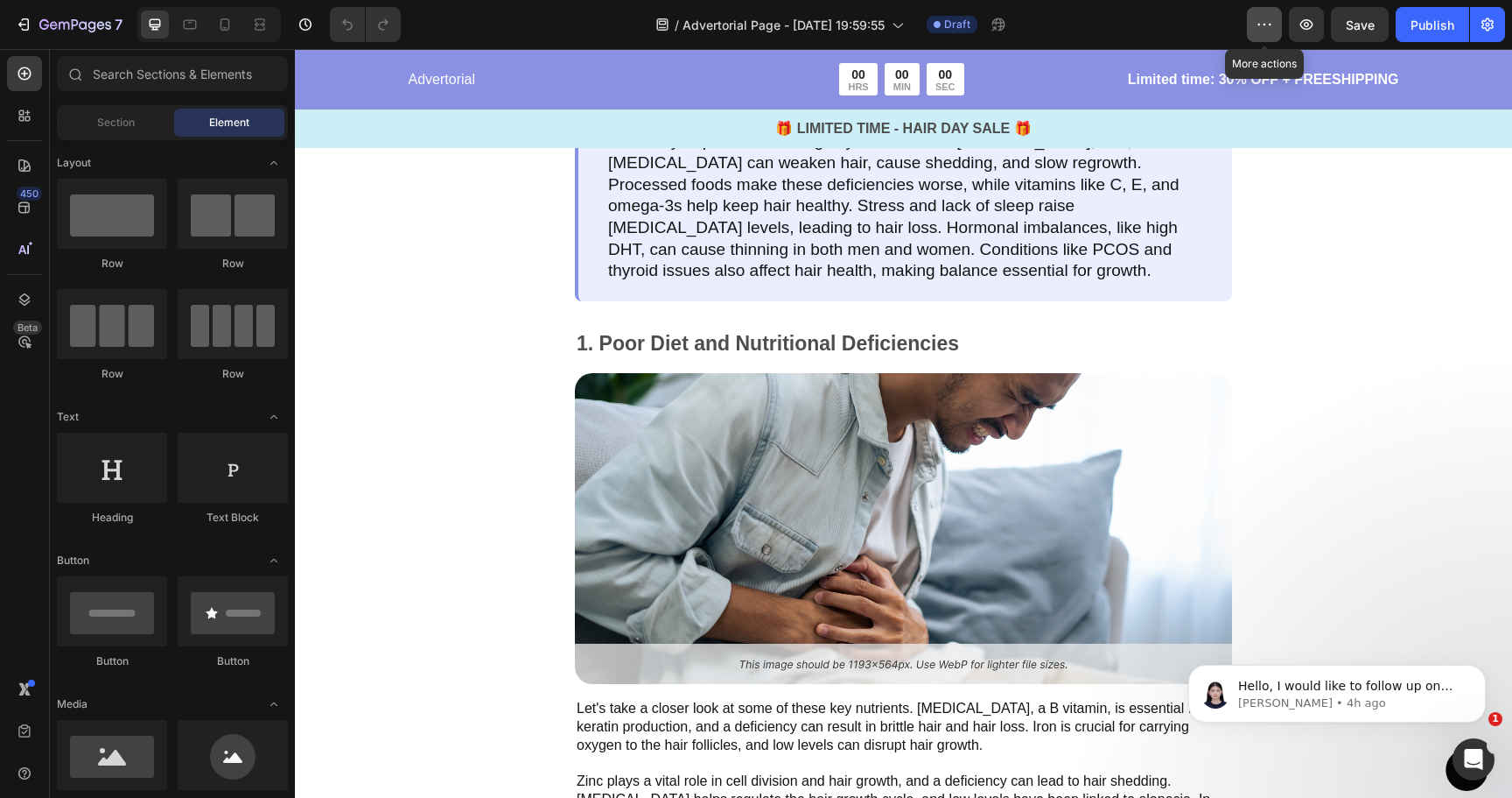
click at [1278, 22] on button "button" at bounding box center [1264, 25] width 35 height 35
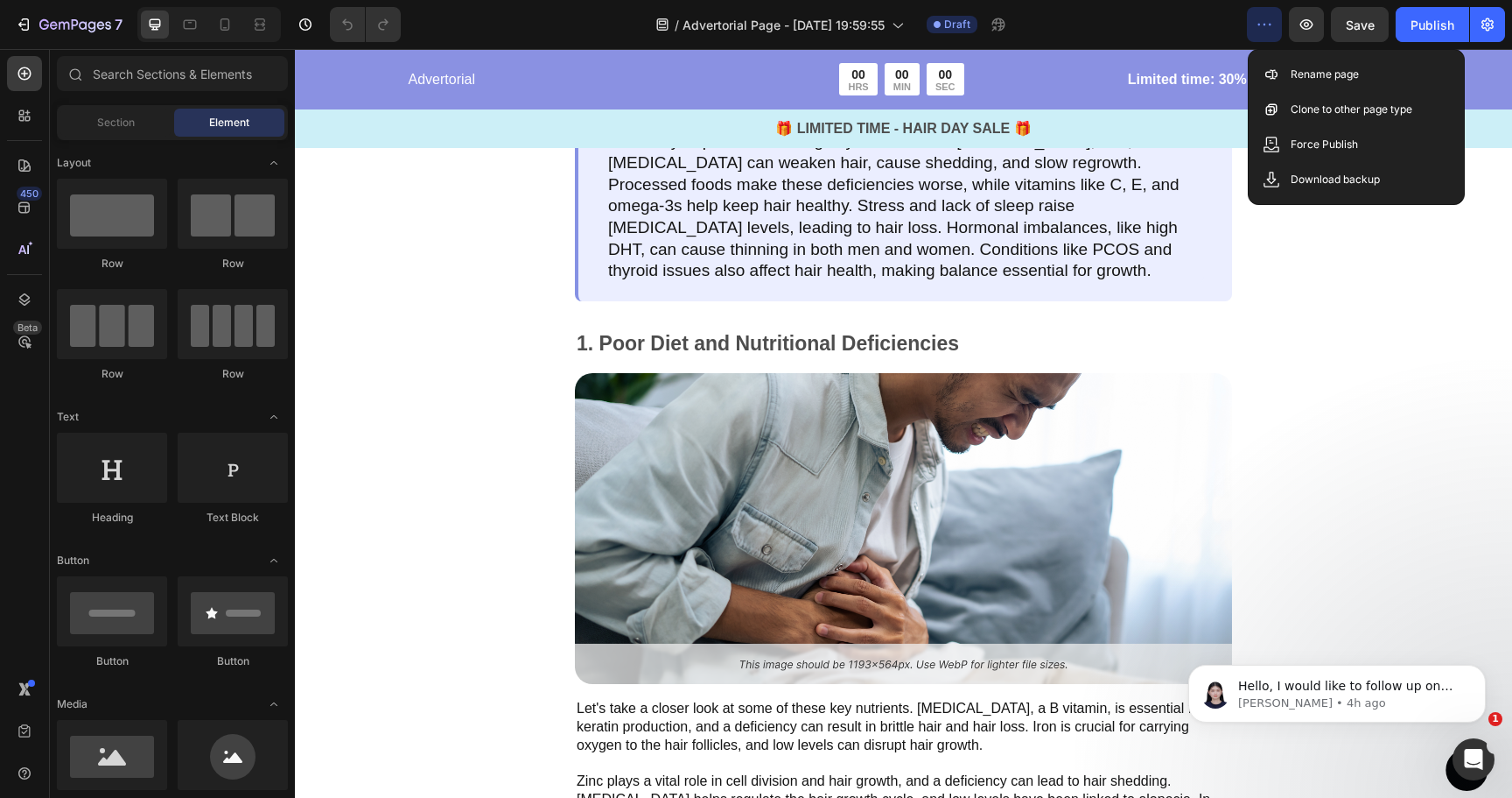
click at [1264, 24] on icon "button" at bounding box center [1264, 25] width 3 height 2
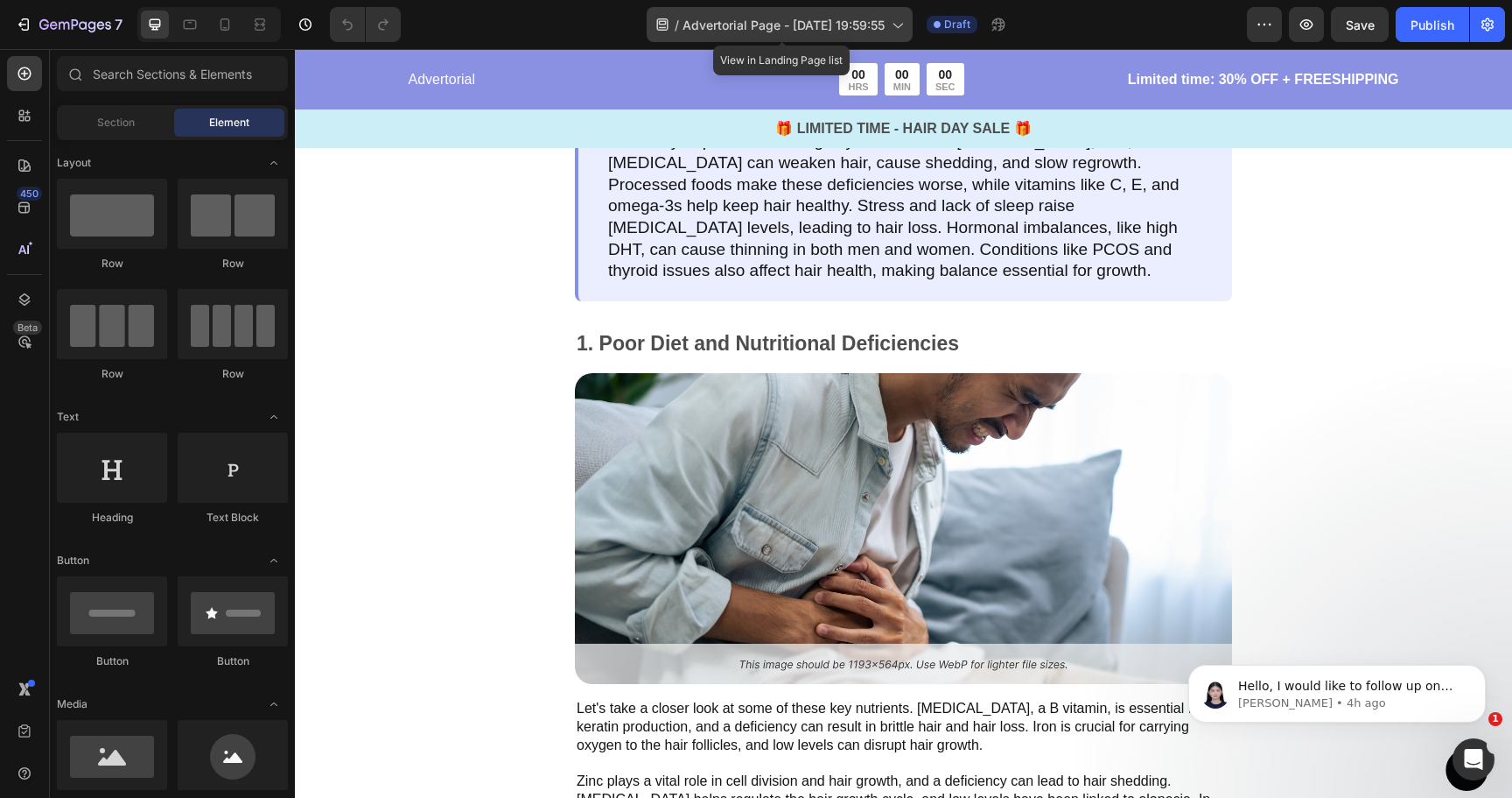
click at [910, 20] on div "/ Advertorial Page - Aug 26, 19:59:55" at bounding box center [779, 25] width 266 height 35
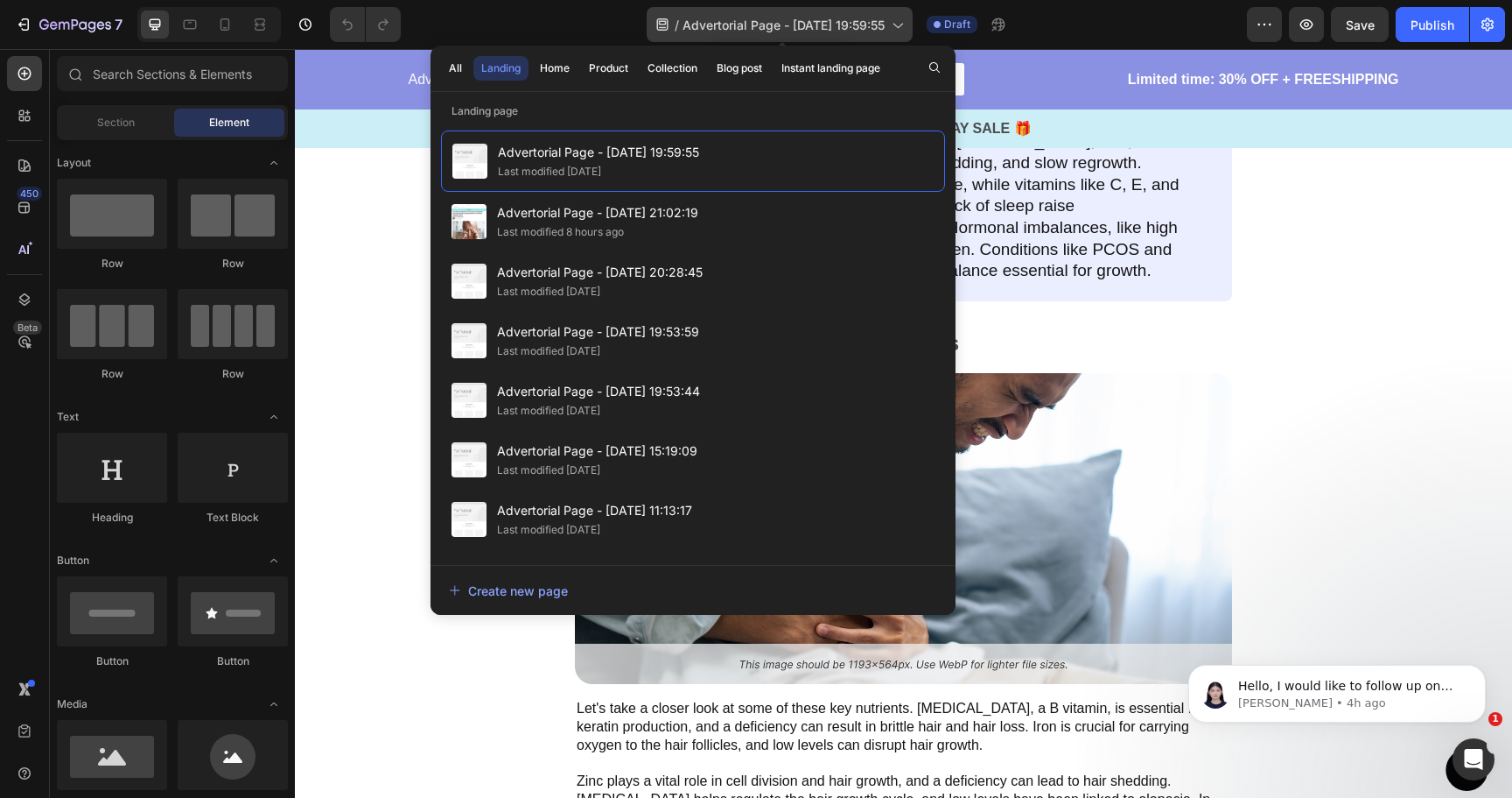
click at [900, 27] on icon at bounding box center [897, 27] width 10 height 5
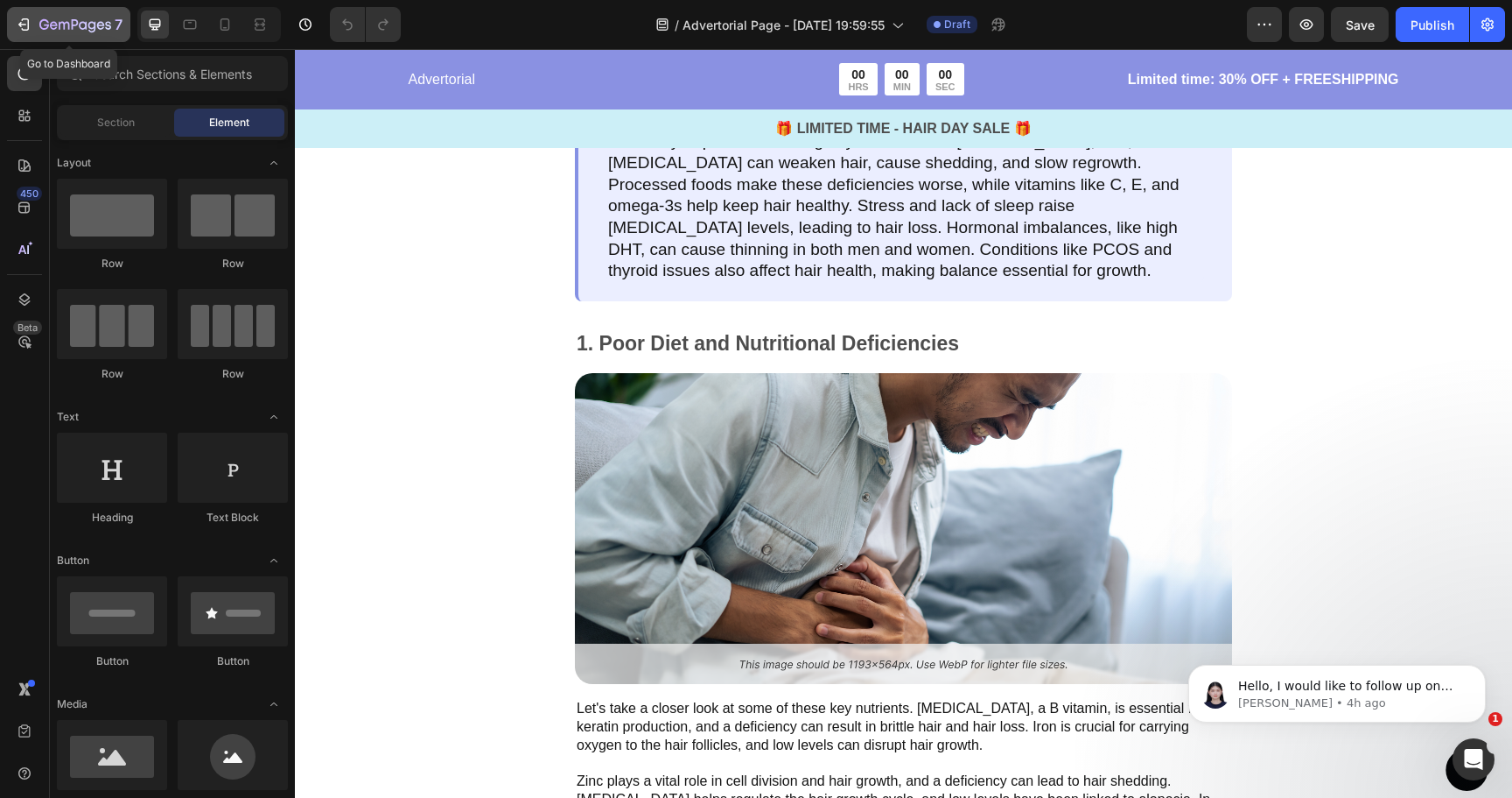
click at [25, 19] on icon "button" at bounding box center [26, 25] width 8 height 12
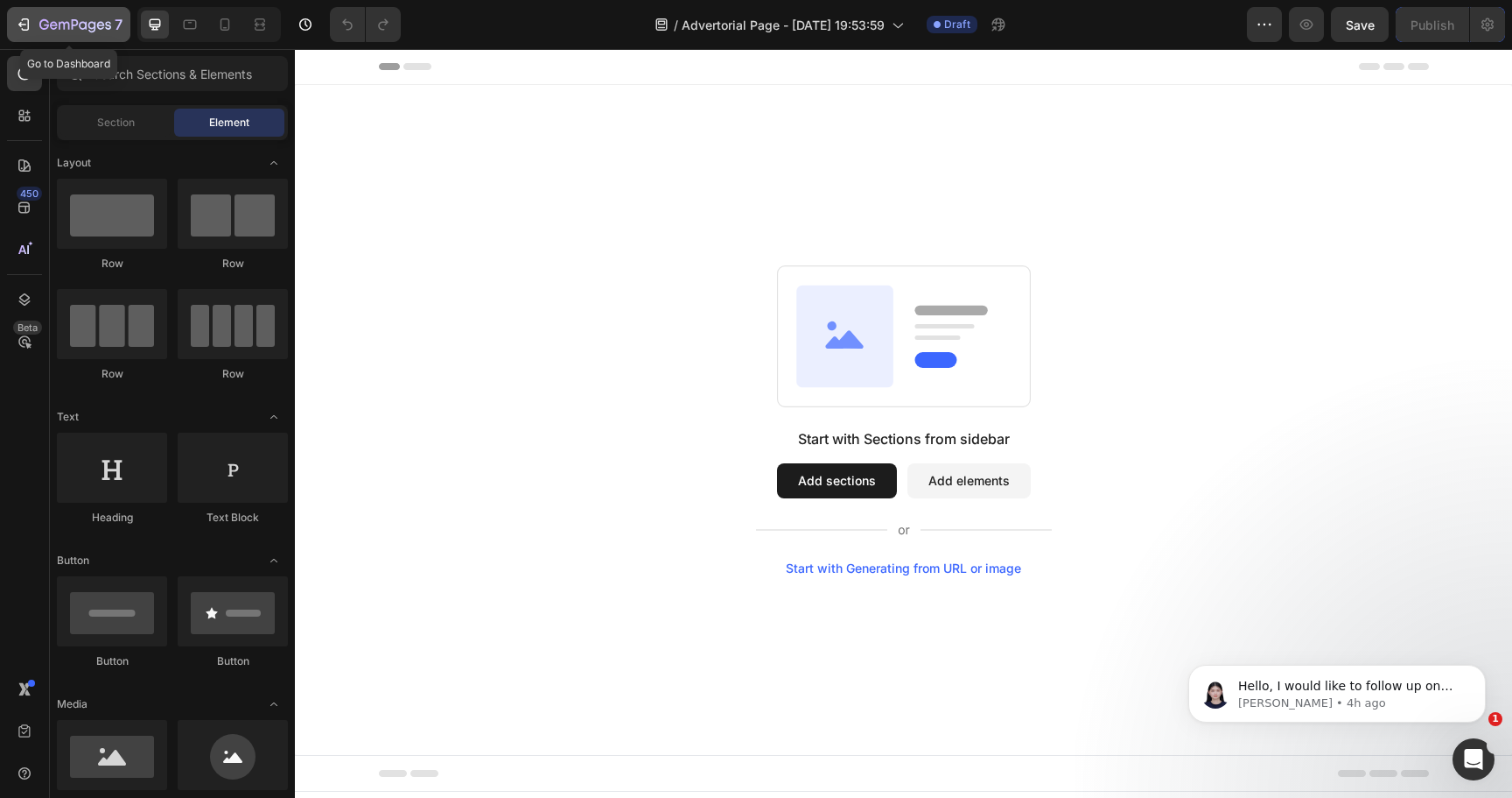
click at [16, 27] on icon "button" at bounding box center [24, 25] width 18 height 18
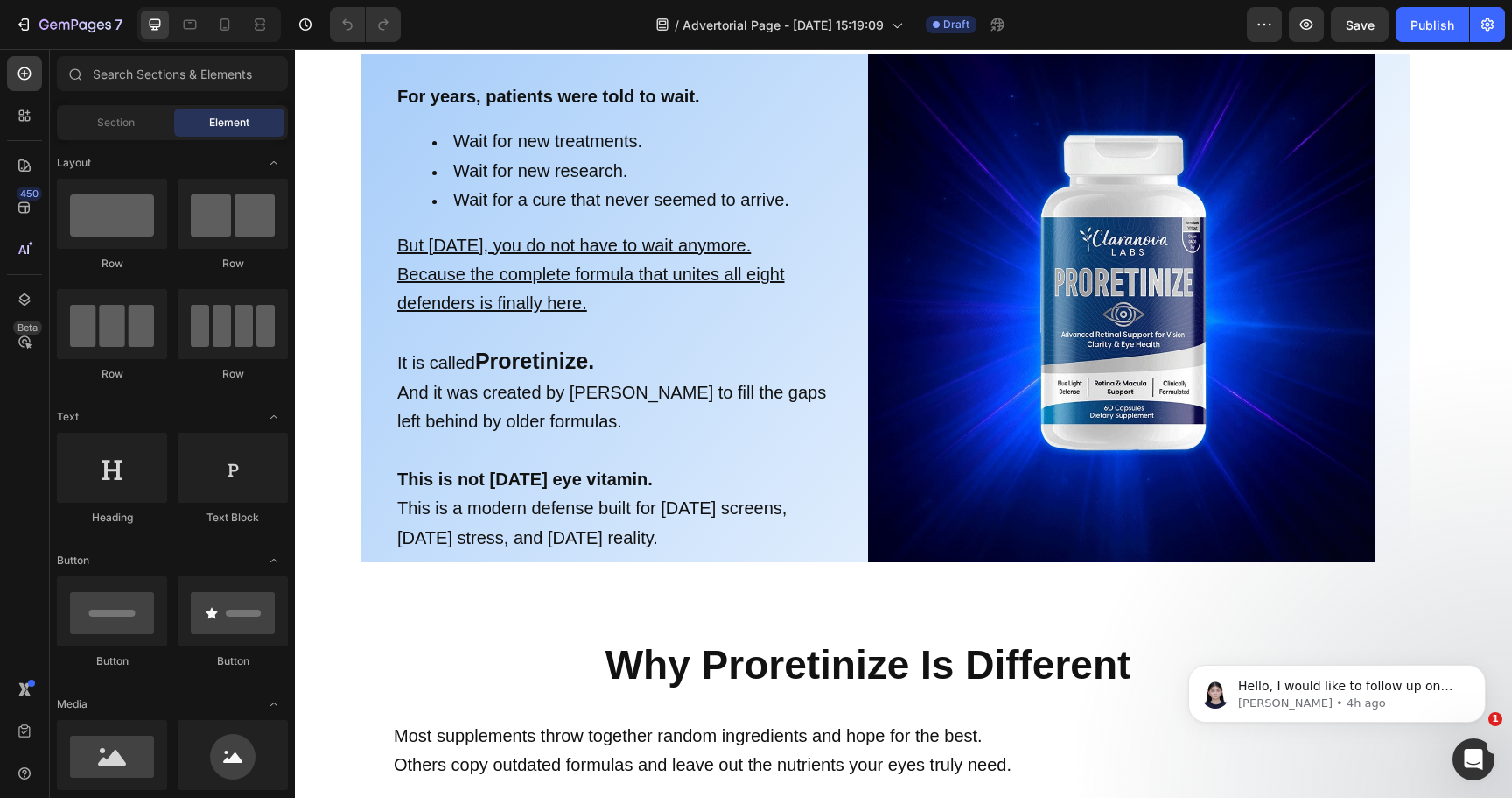
scroll to position [14055, 0]
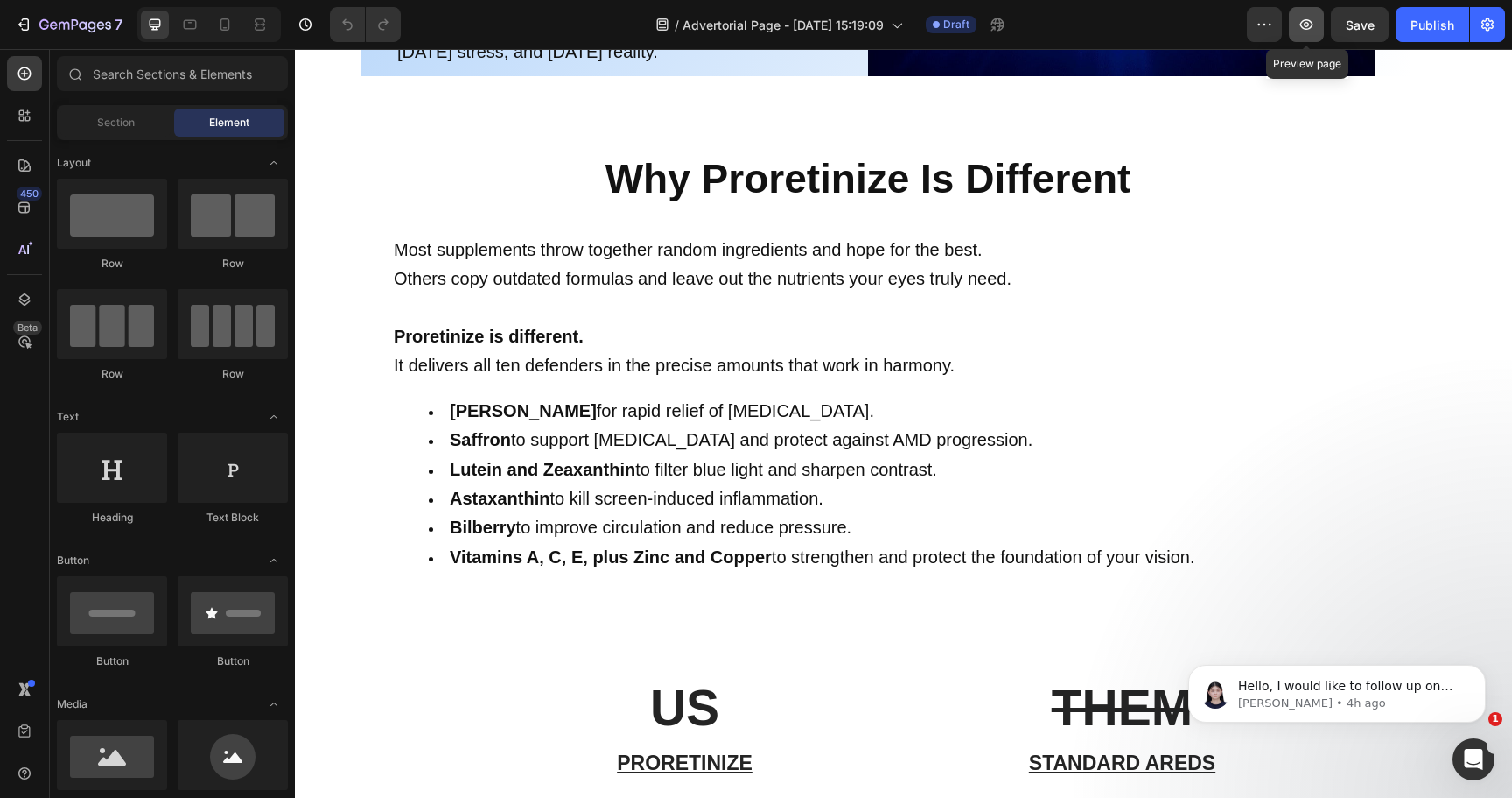
click at [1308, 24] on icon "button" at bounding box center [1307, 25] width 18 height 18
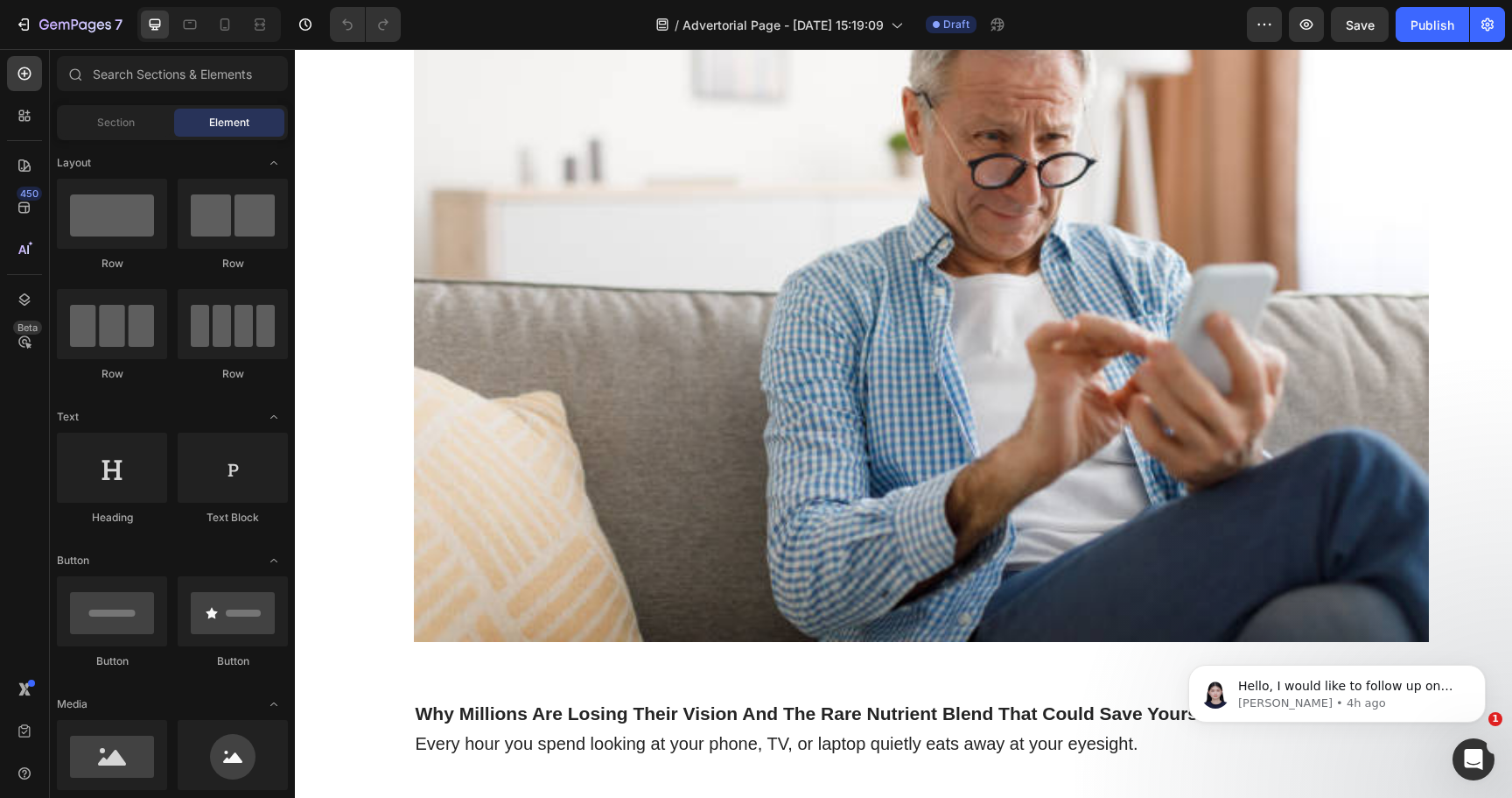
scroll to position [0, 0]
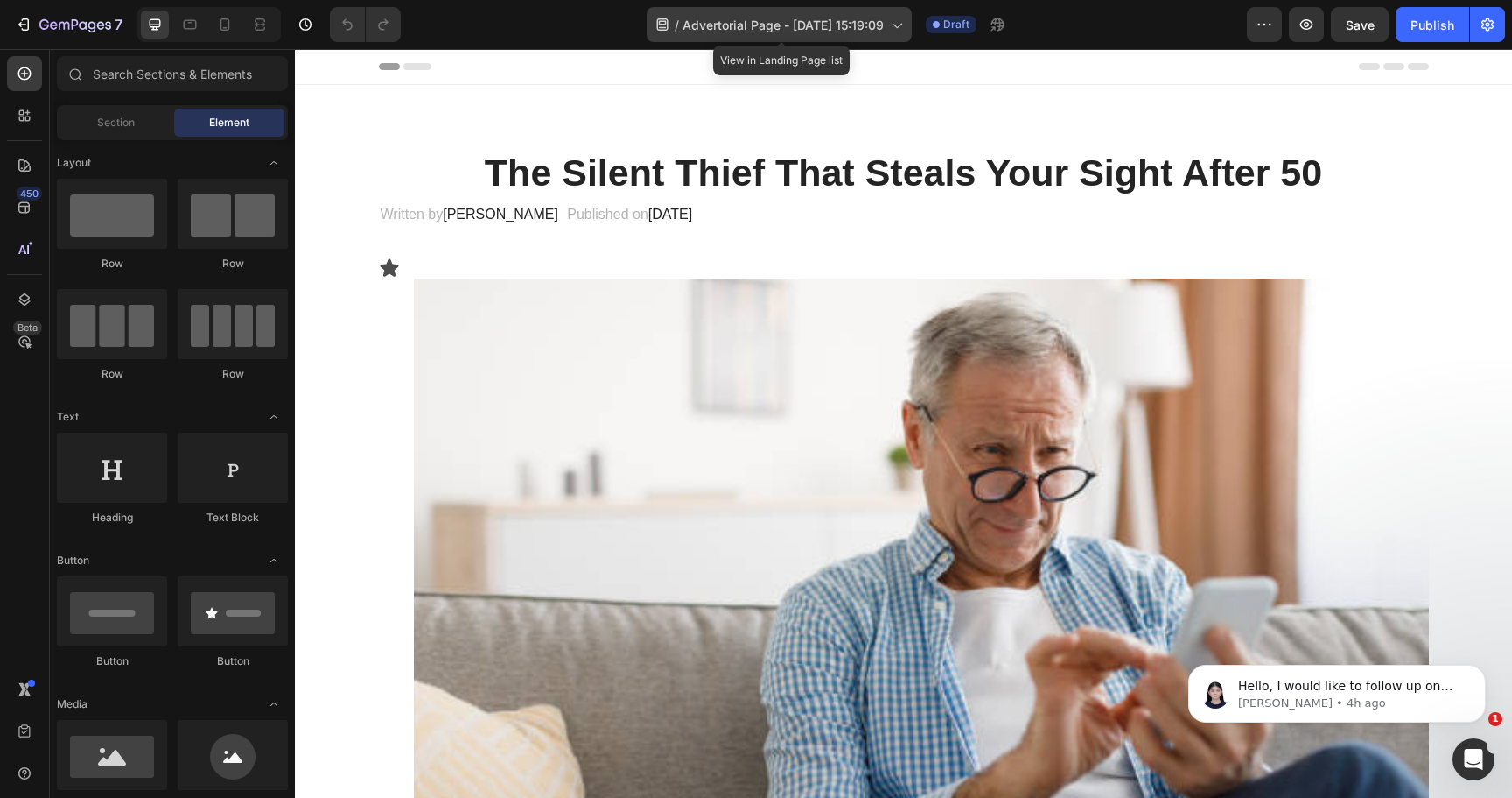
click at [899, 25] on icon at bounding box center [896, 25] width 18 height 18
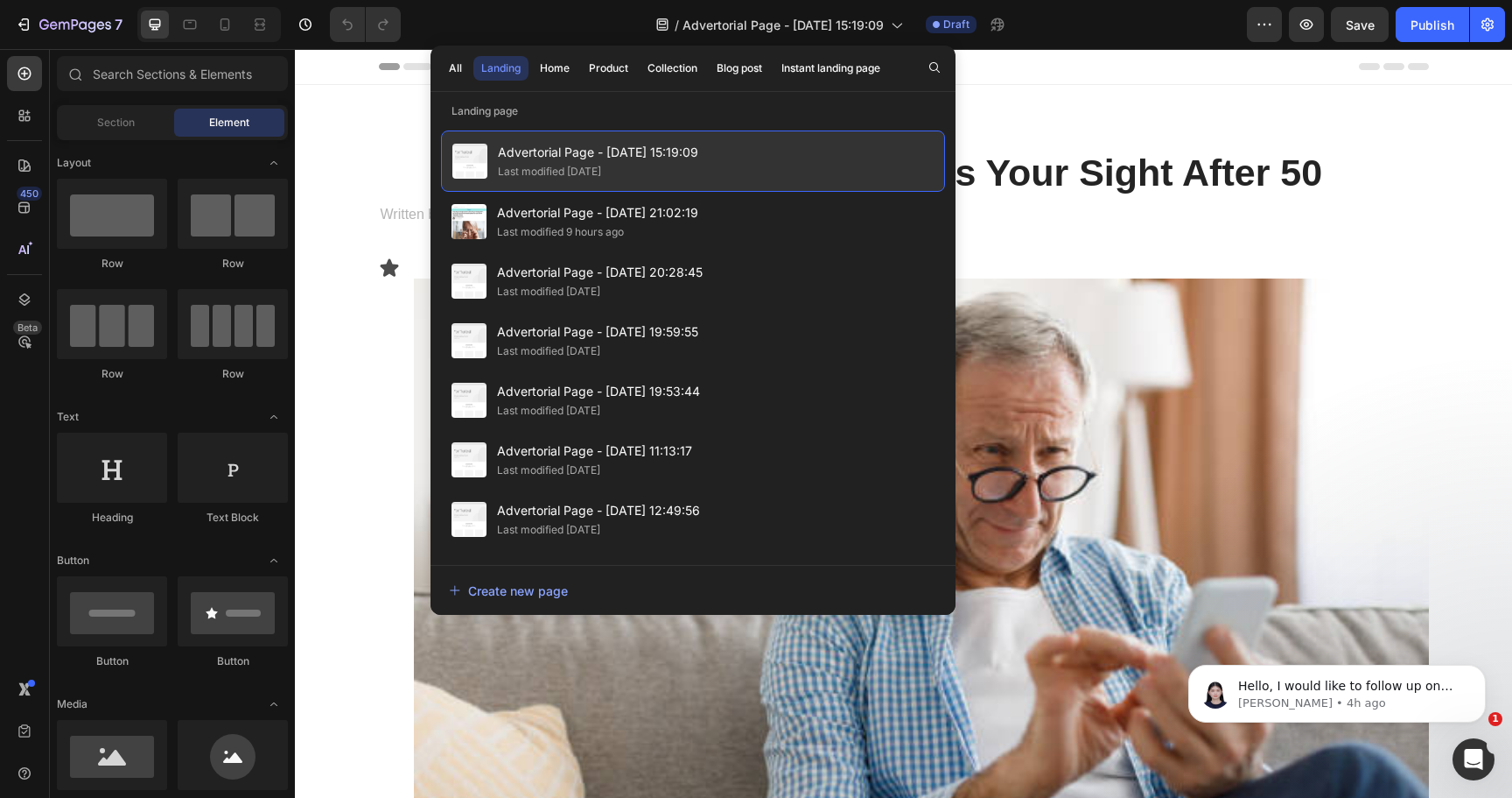
click at [631, 163] on div "Last modified [DATE]" at bounding box center [598, 172] width 201 height 18
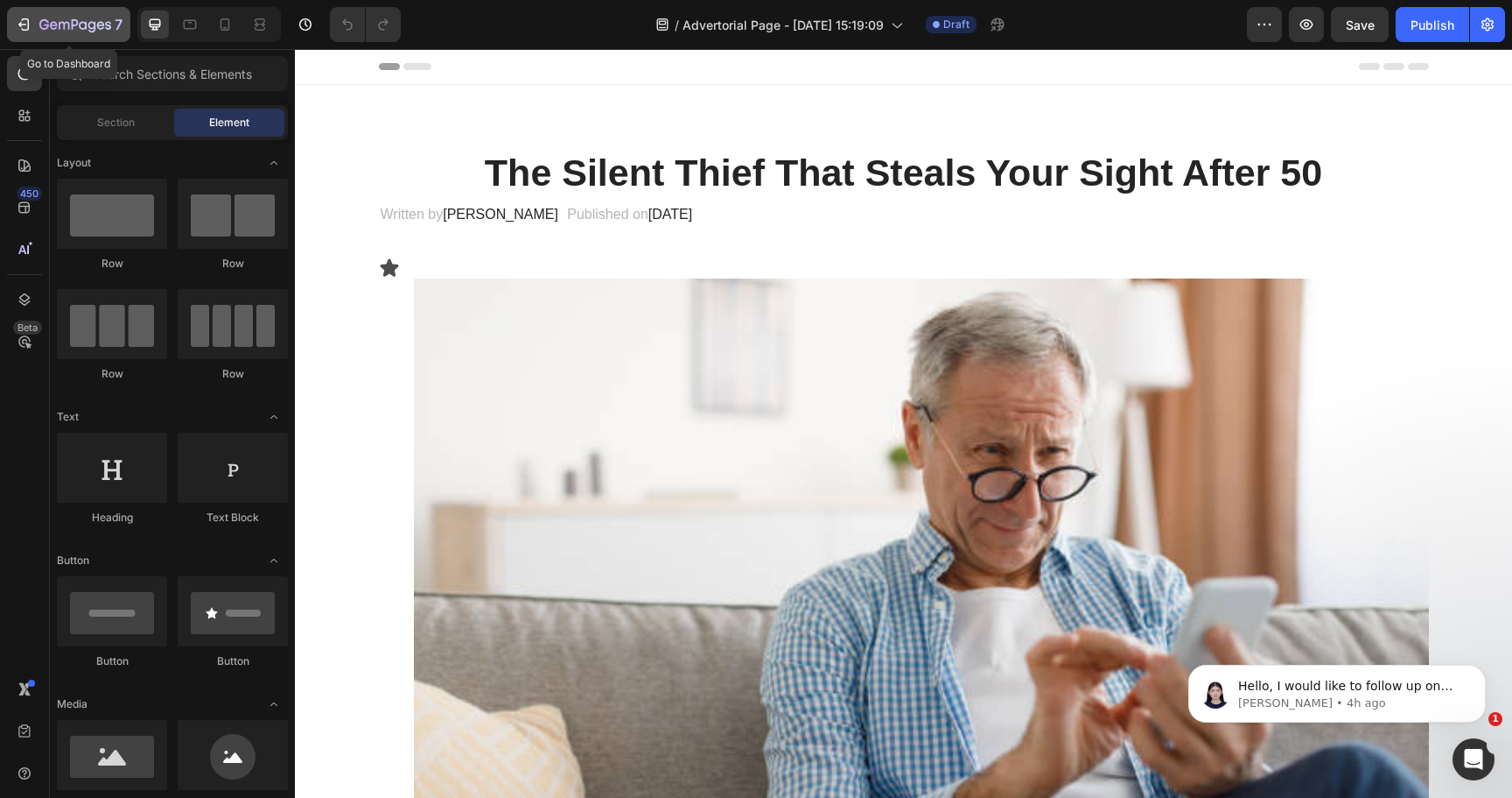
click at [25, 21] on icon "button" at bounding box center [24, 25] width 18 height 18
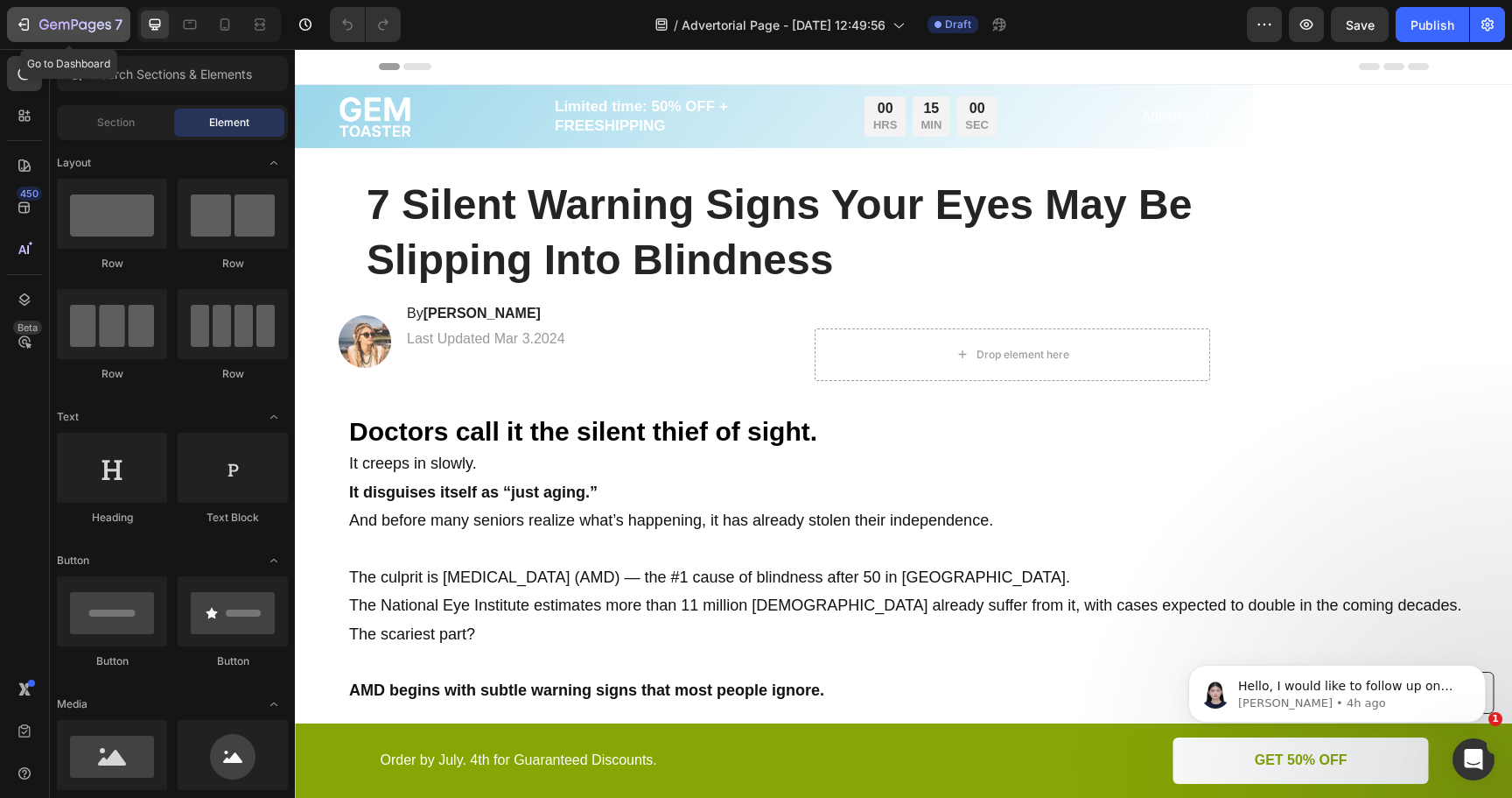
click at [19, 18] on icon "button" at bounding box center [24, 25] width 18 height 18
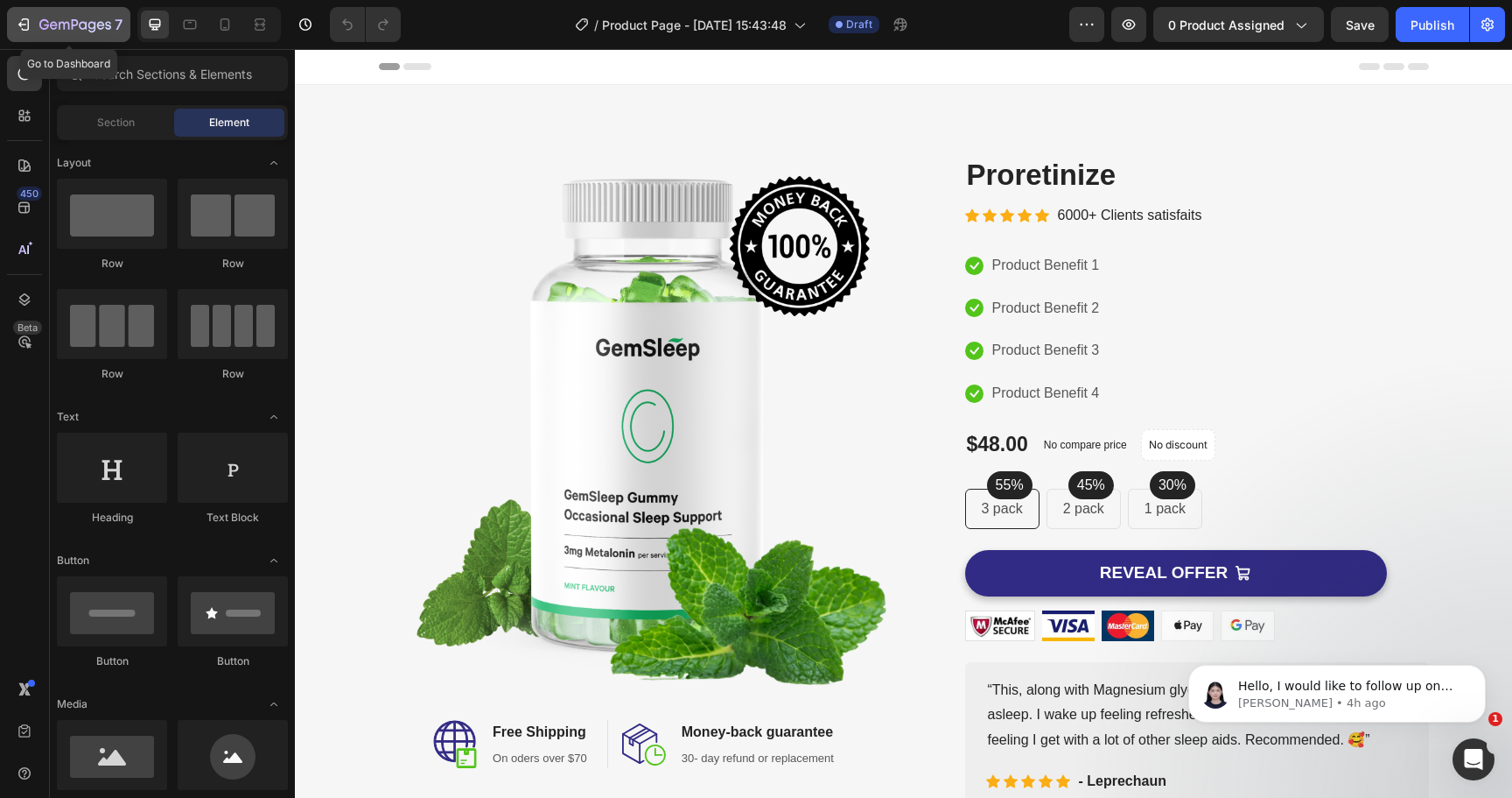
click at [25, 19] on icon "button" at bounding box center [24, 25] width 18 height 18
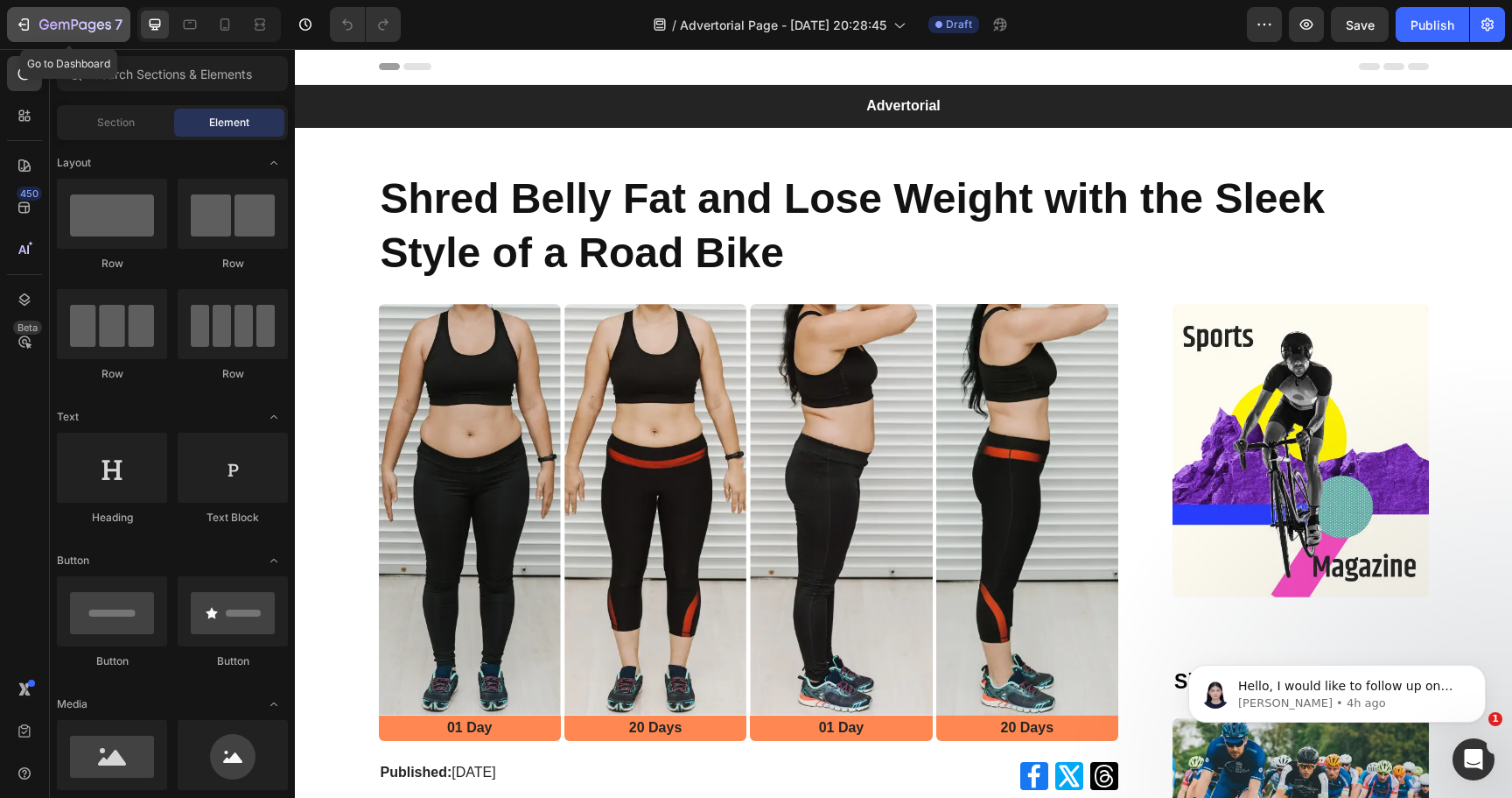
click at [34, 19] on div "7" at bounding box center [69, 25] width 108 height 21
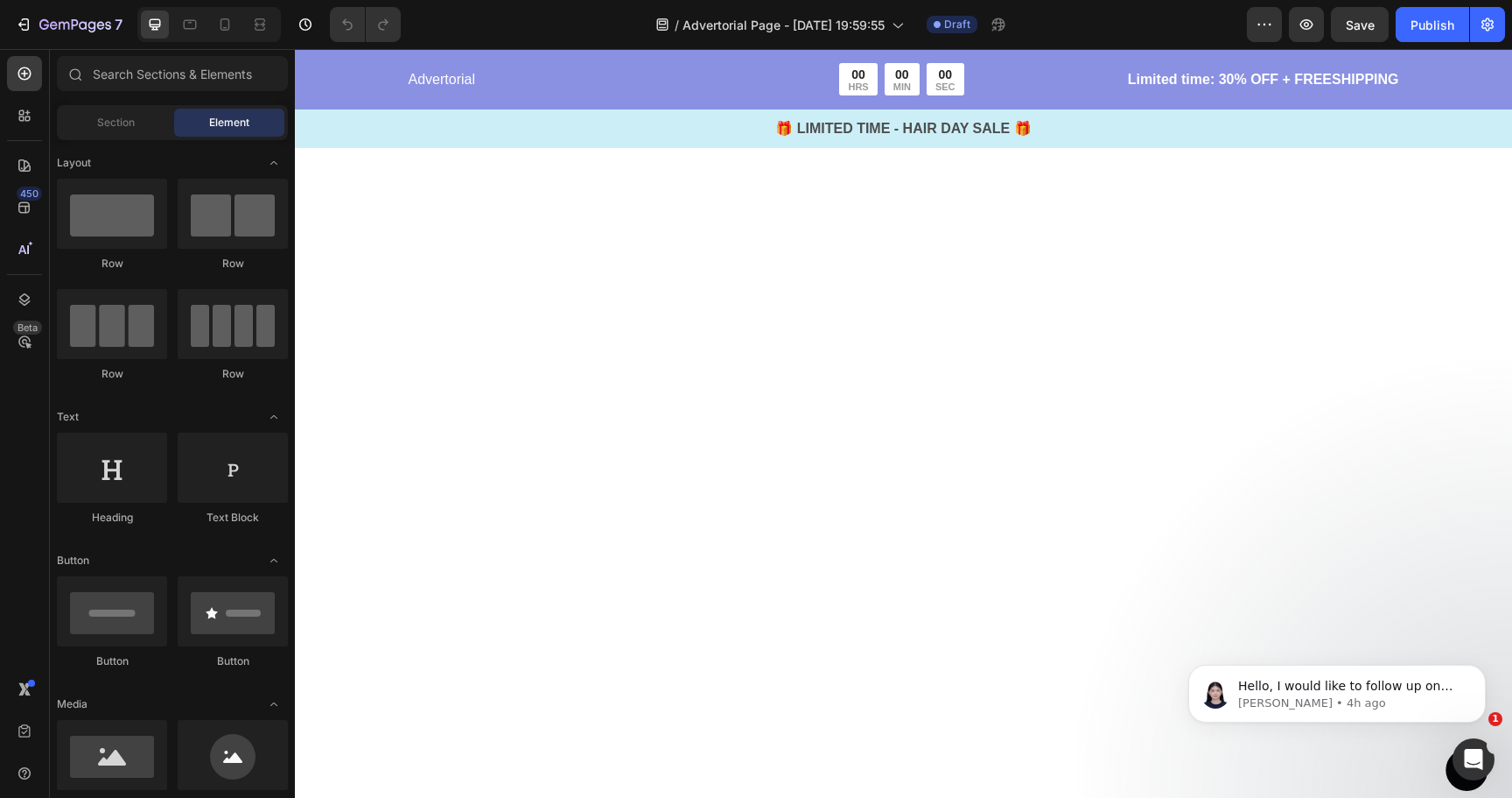
scroll to position [4358, 0]
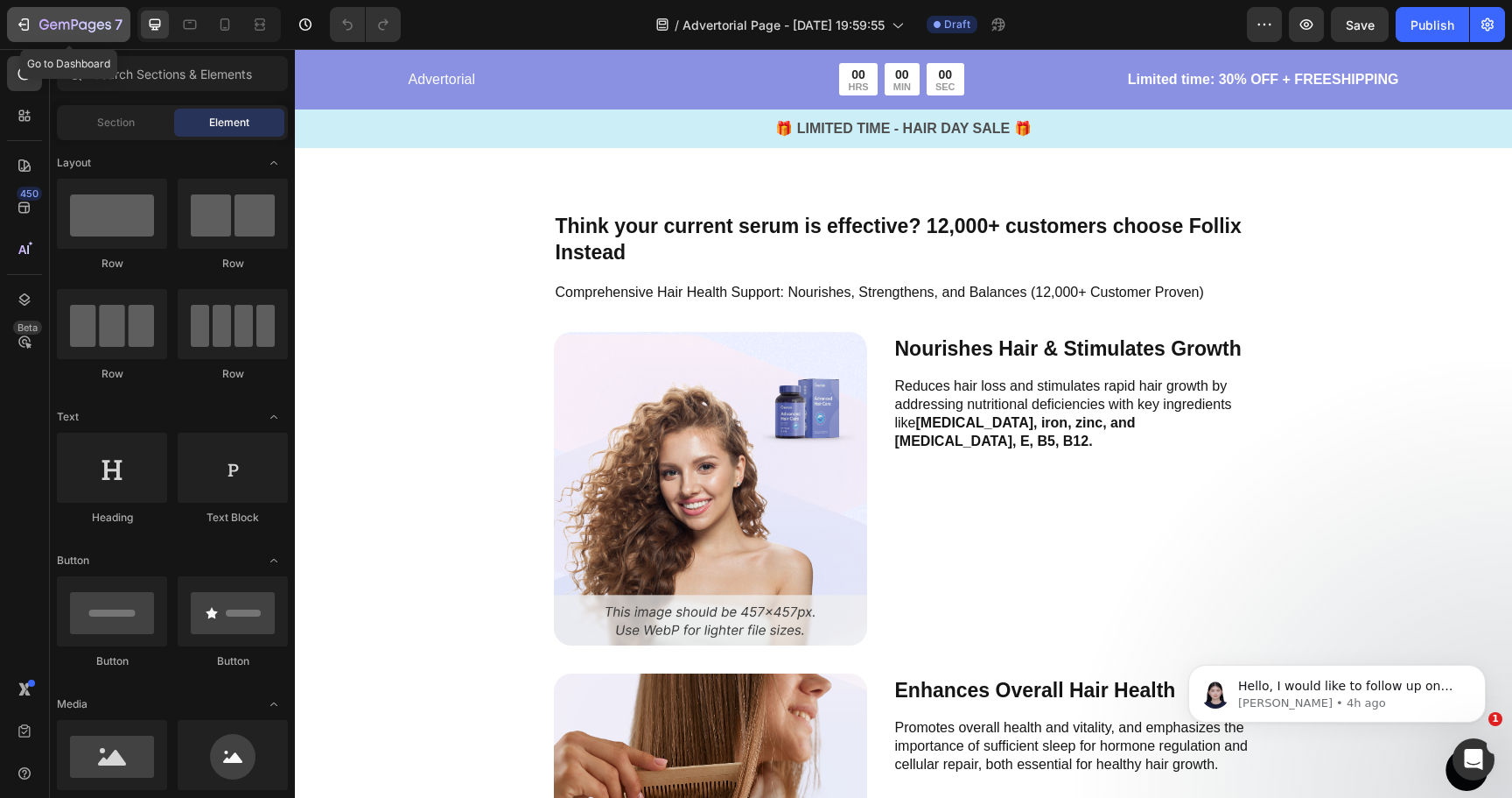
click at [29, 22] on icon "button" at bounding box center [24, 25] width 18 height 18
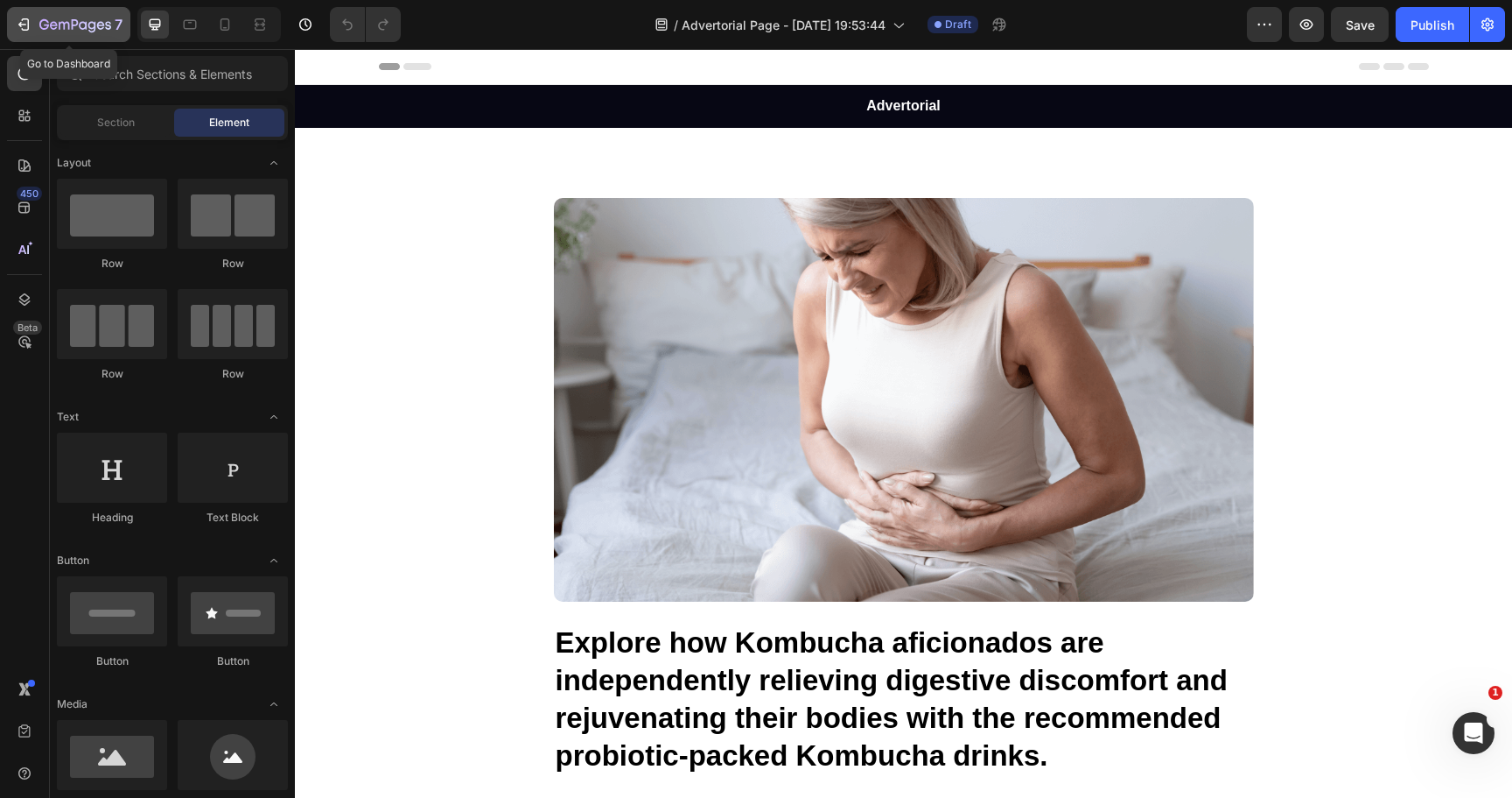
click at [58, 22] on icon "button" at bounding box center [64, 26] width 11 height 8
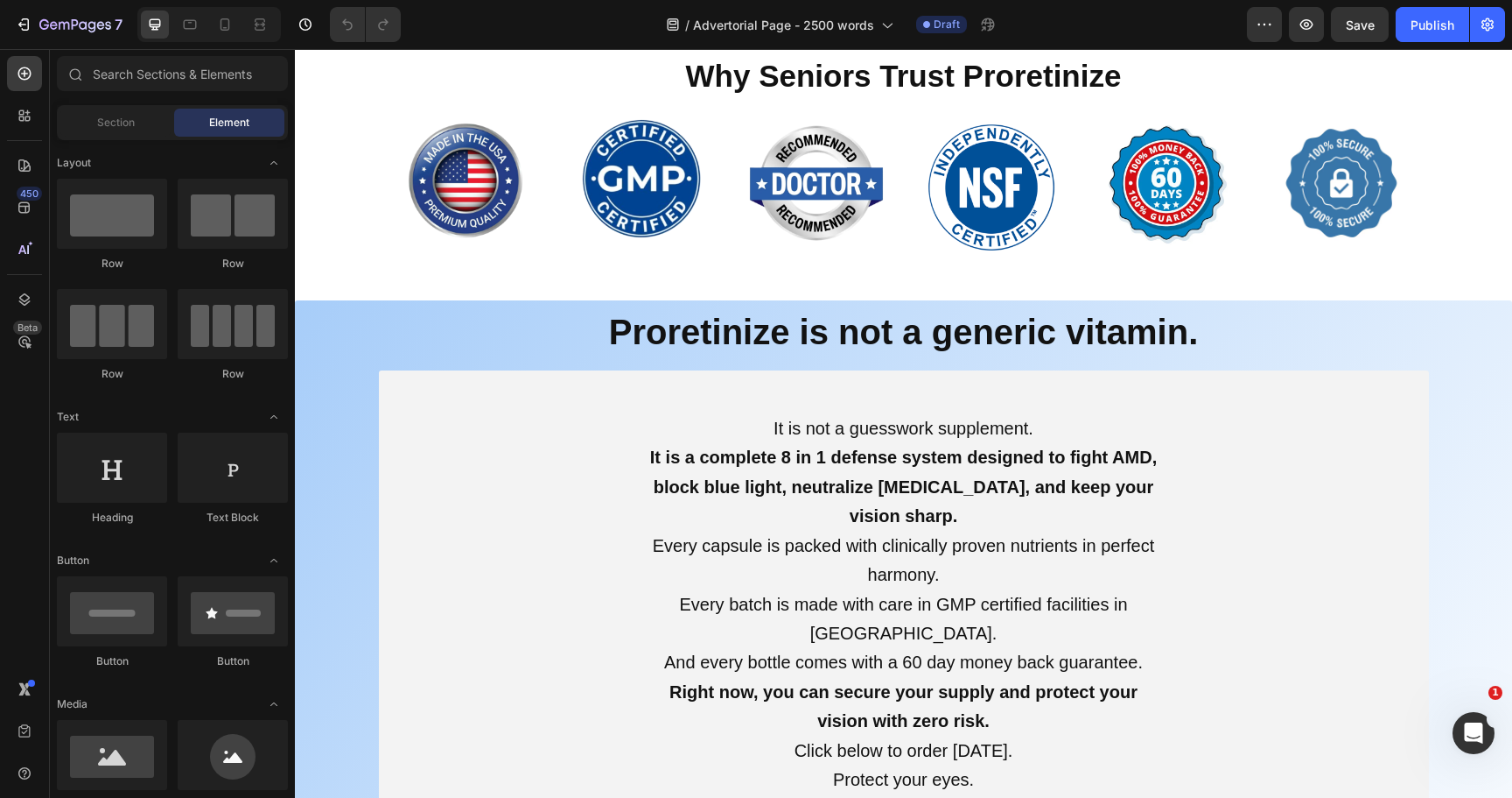
scroll to position [22264, 0]
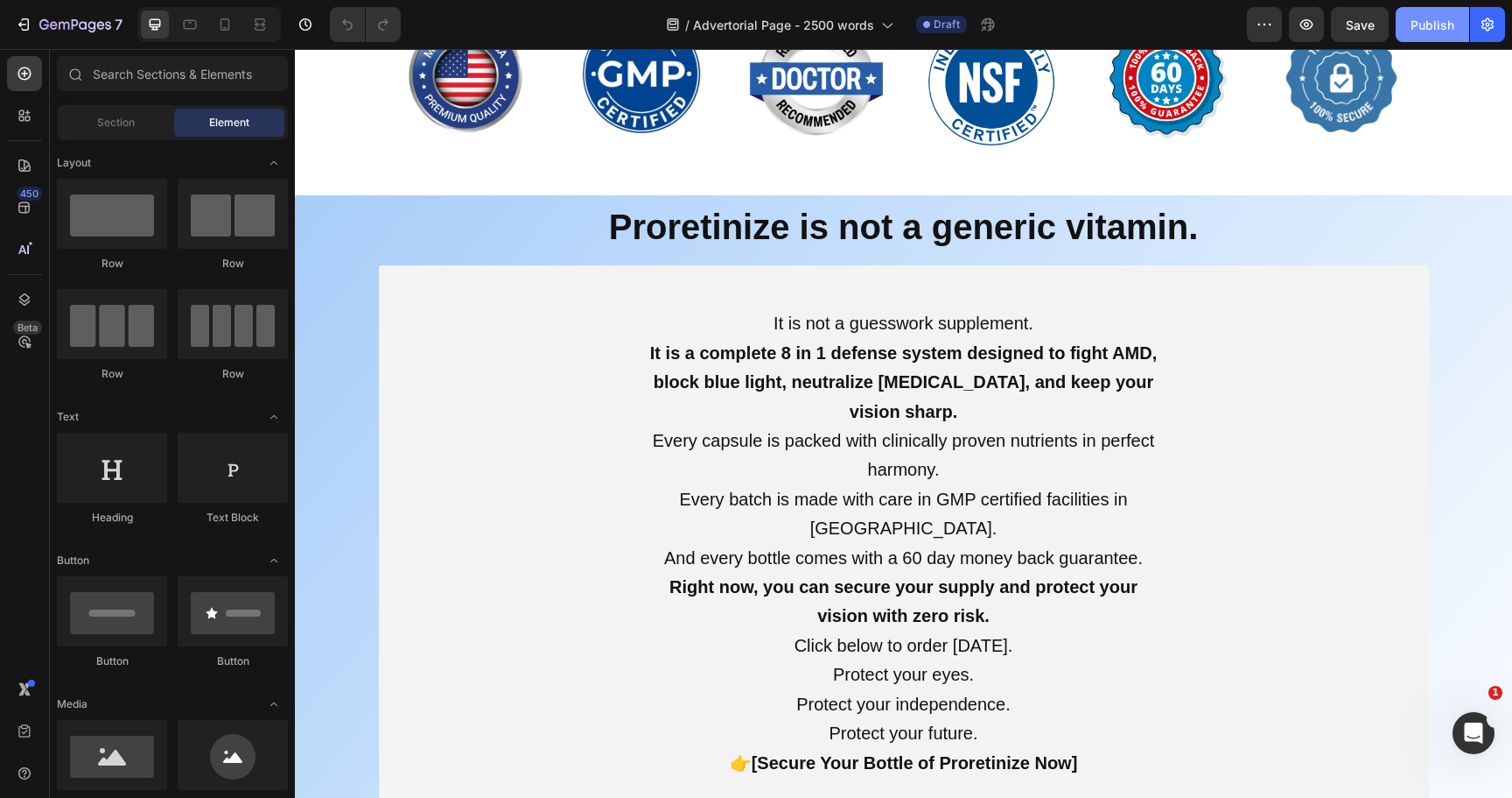
click at [1418, 37] on button "Publish" at bounding box center [1432, 25] width 73 height 35
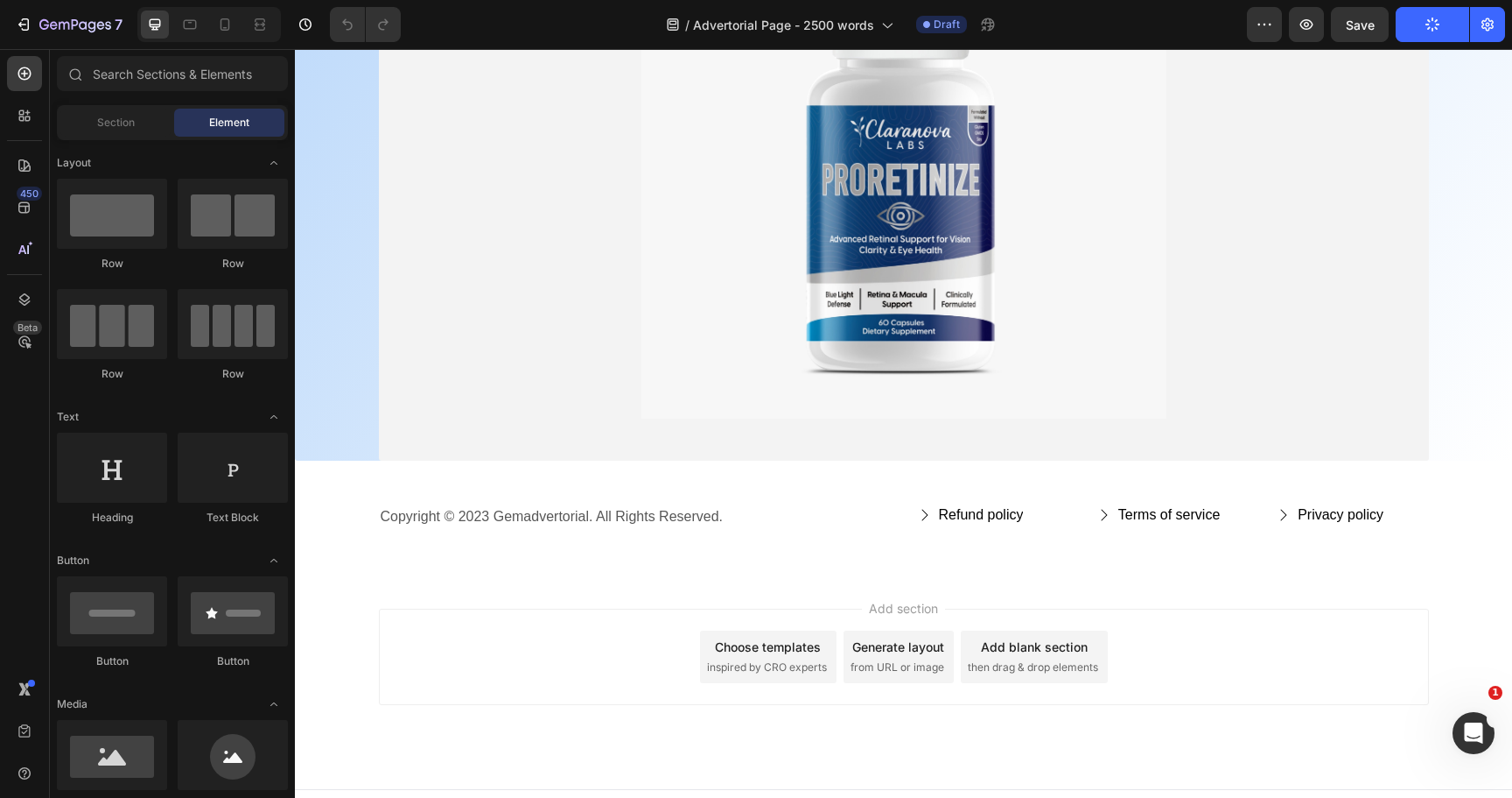
scroll to position [23409, 0]
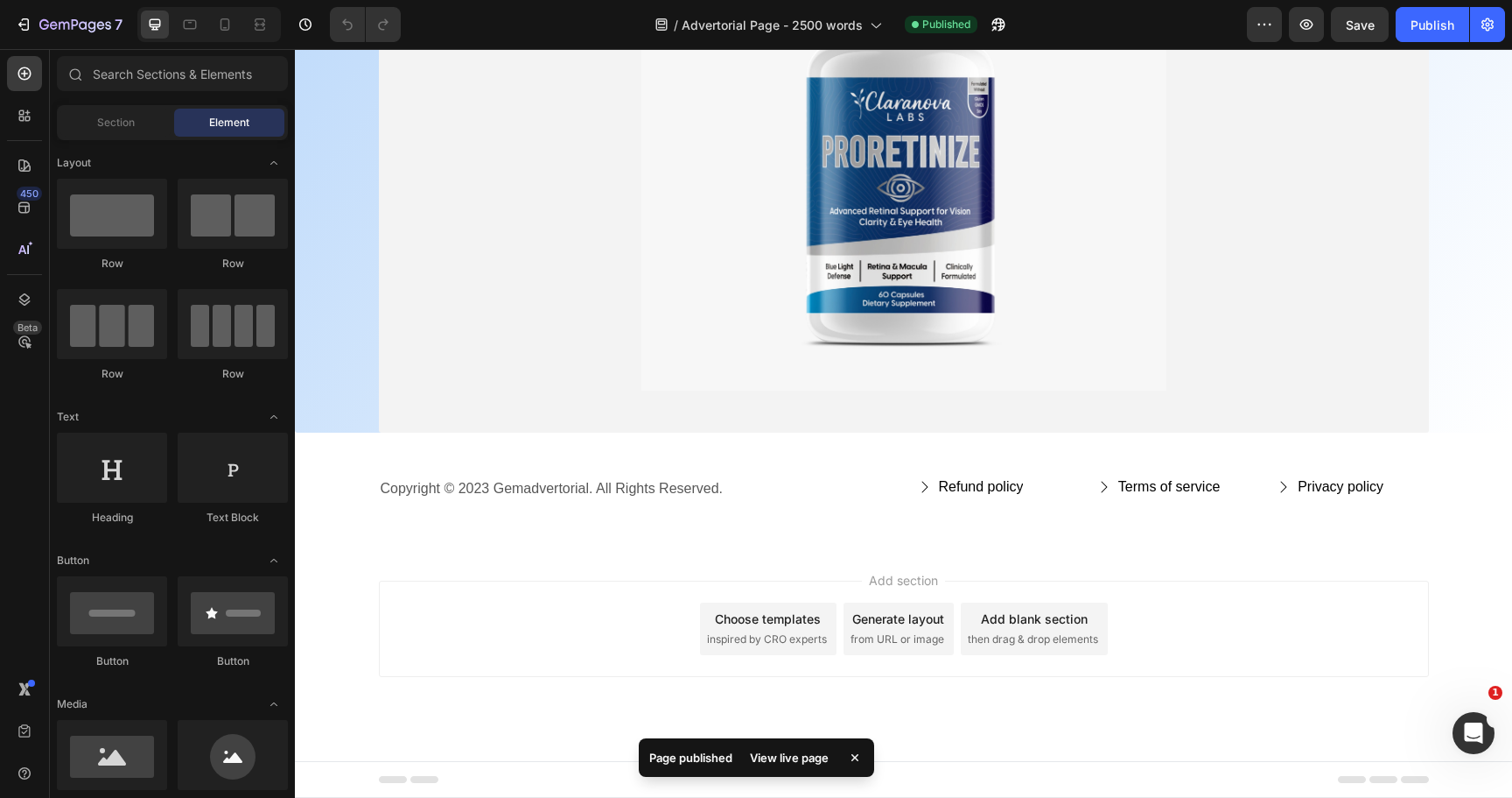
click at [798, 755] on div "View live page" at bounding box center [789, 757] width 100 height 25
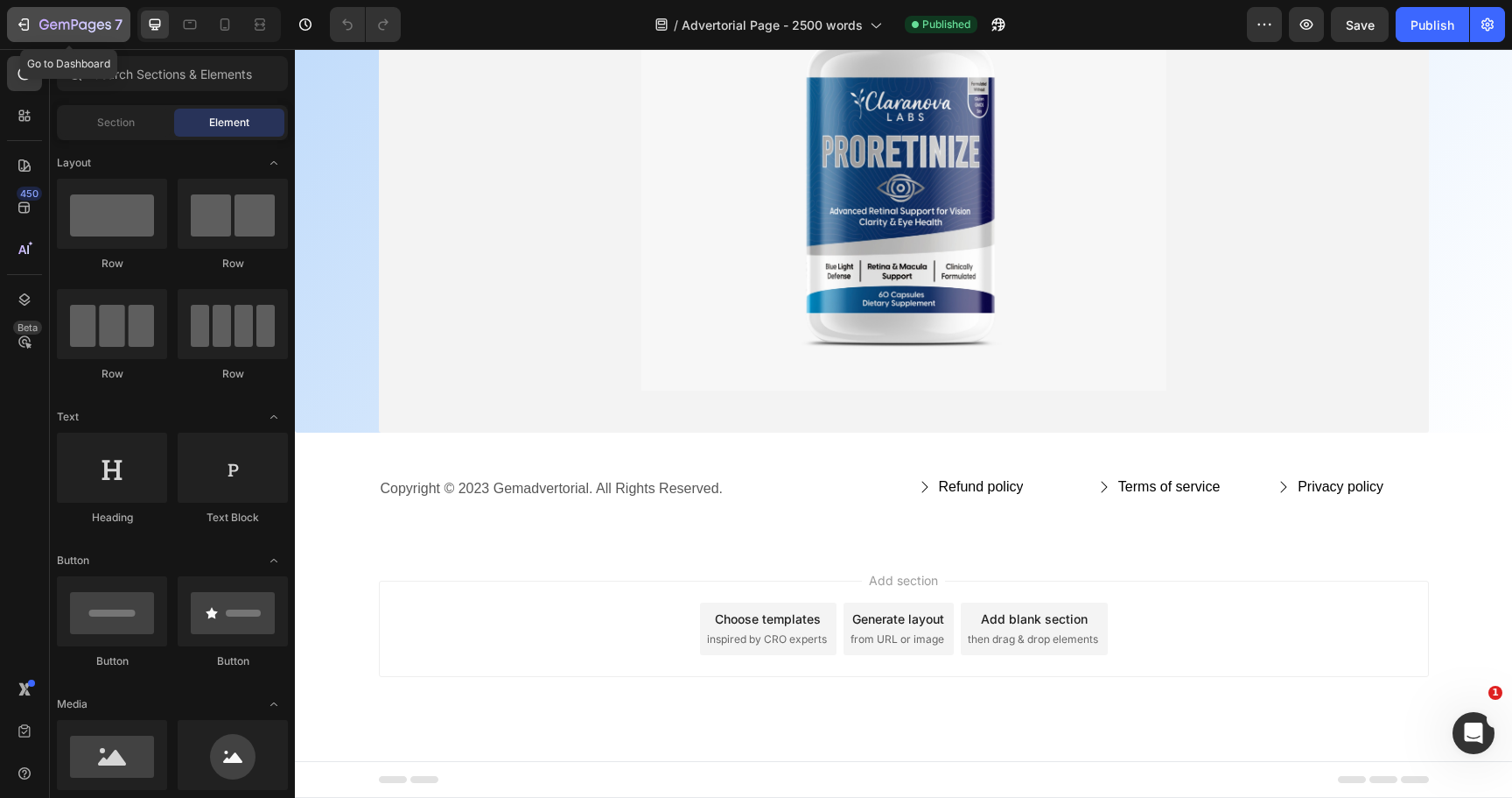
click at [29, 28] on icon "button" at bounding box center [24, 25] width 18 height 18
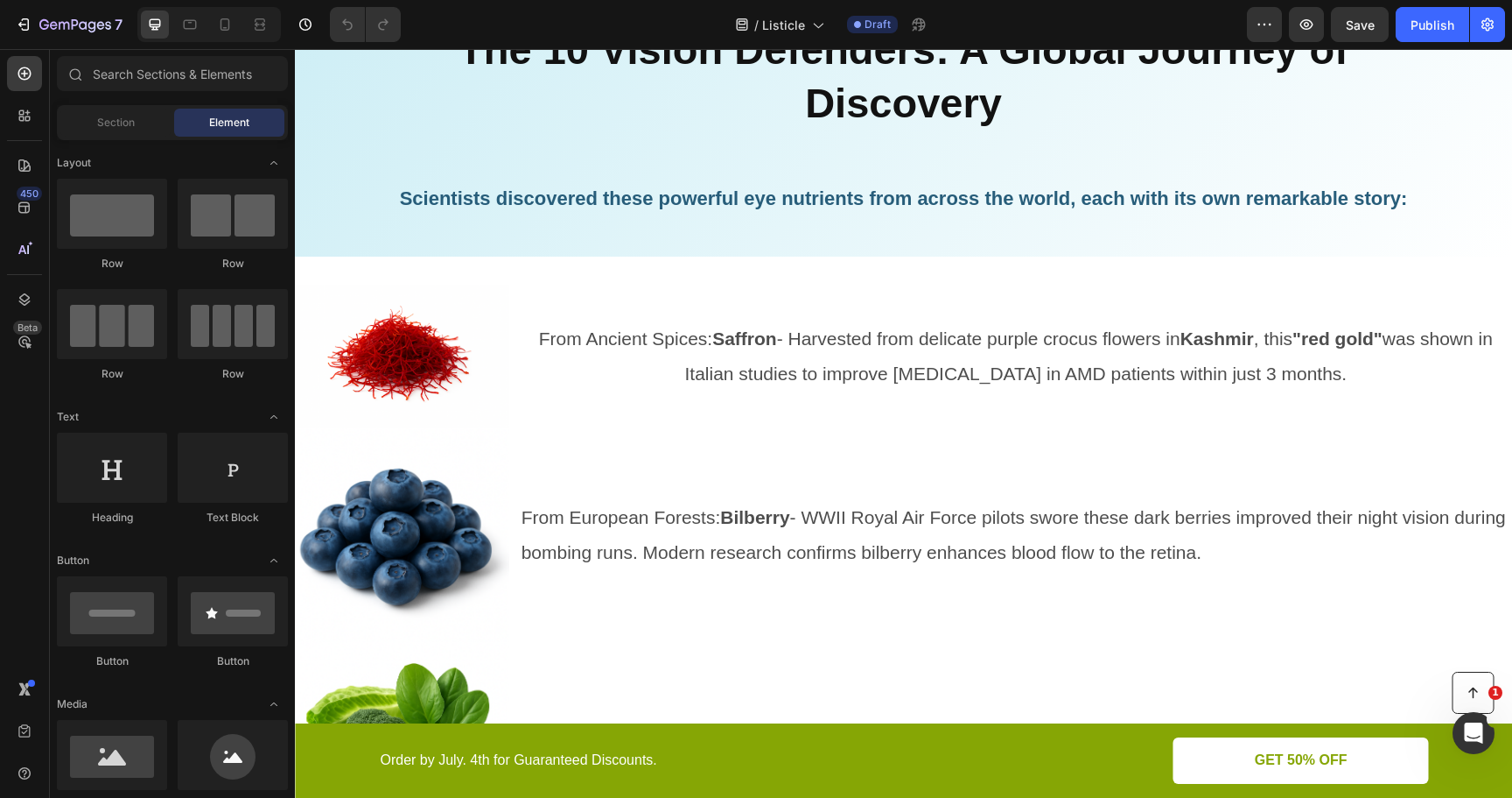
scroll to position [2987, 0]
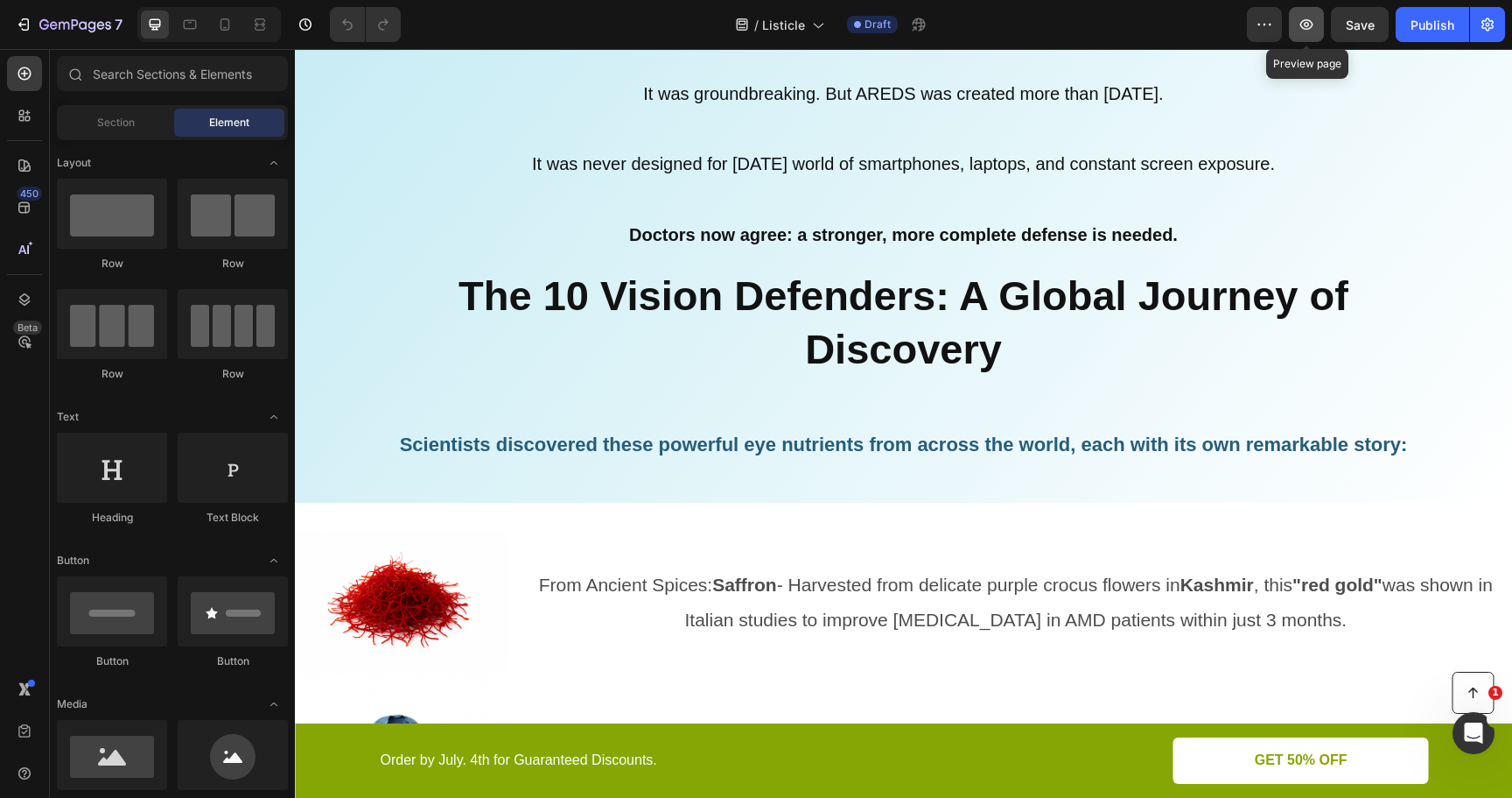
click at [1308, 20] on icon "button" at bounding box center [1307, 25] width 18 height 18
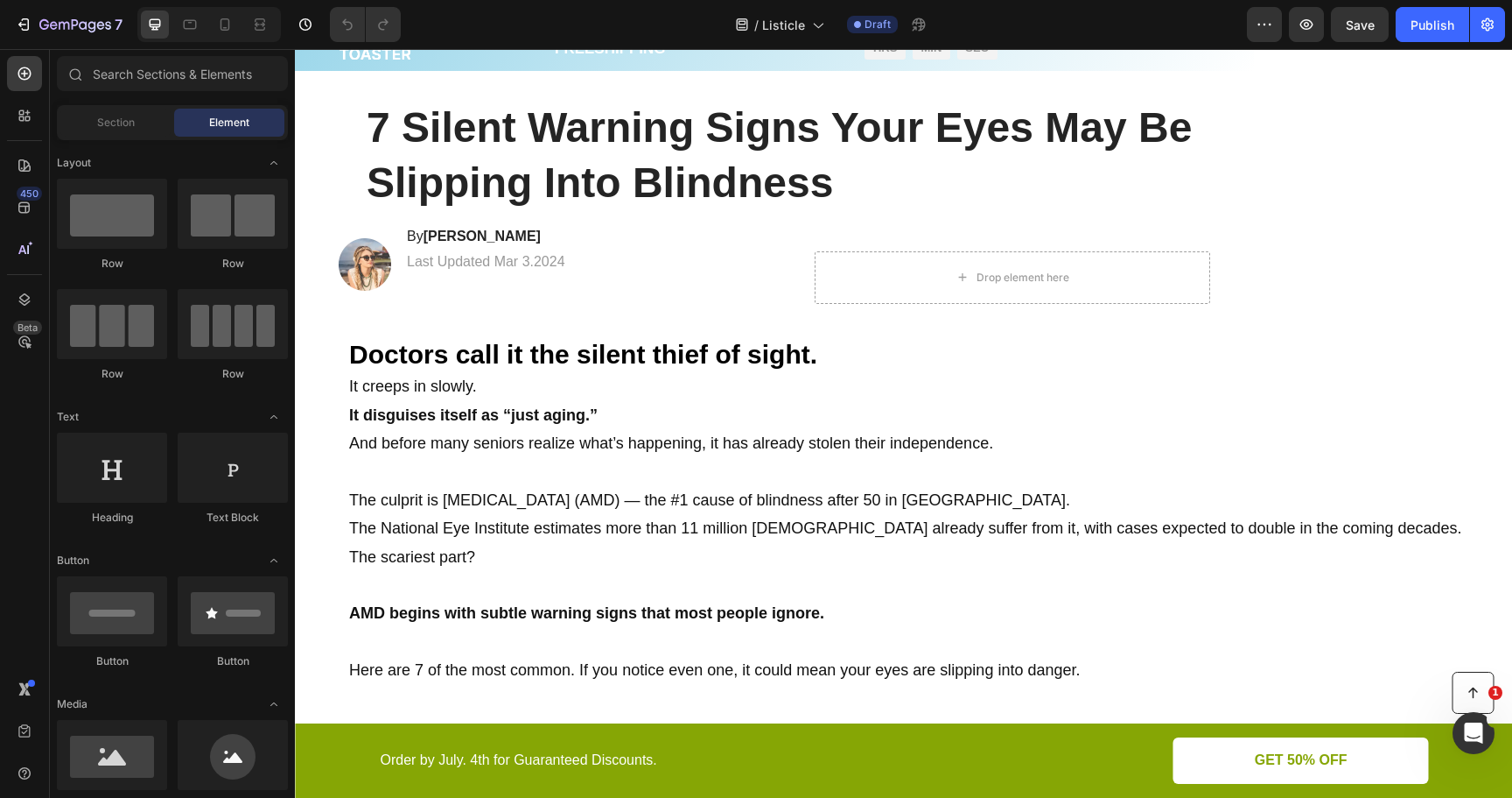
scroll to position [0, 0]
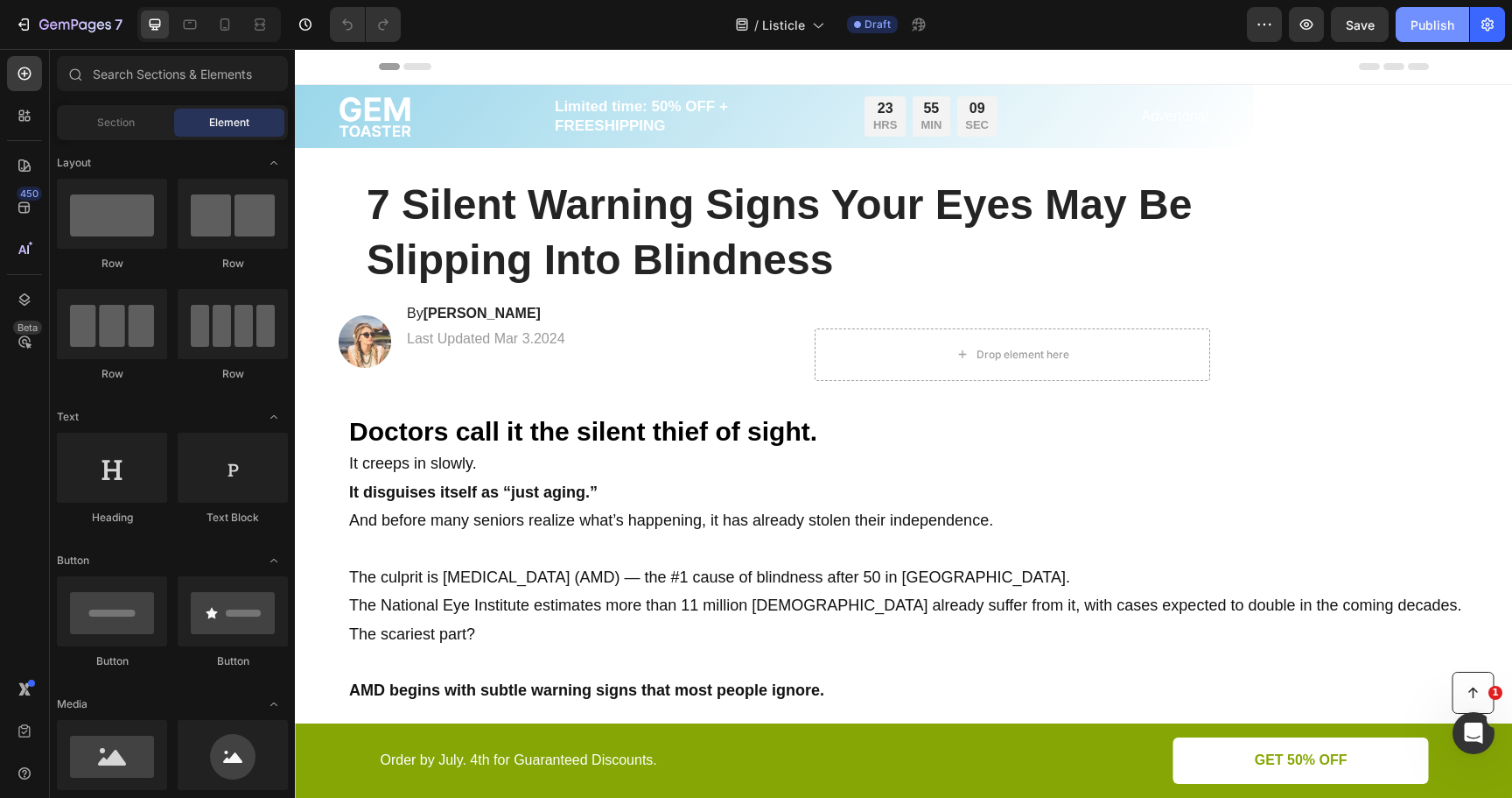
click at [1422, 25] on div "Publish" at bounding box center [1432, 25] width 43 height 19
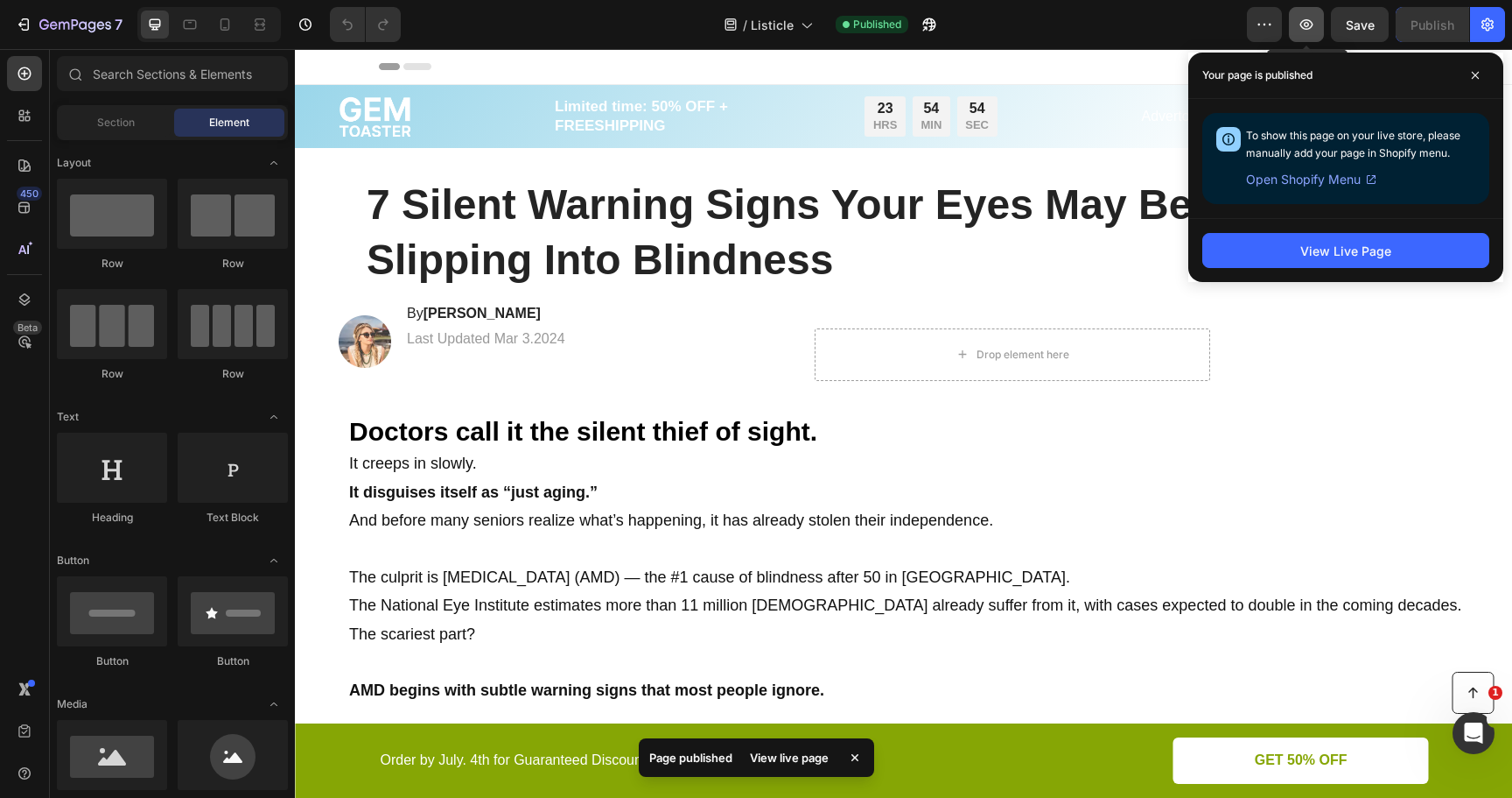
click at [1314, 31] on icon "button" at bounding box center [1307, 25] width 18 height 18
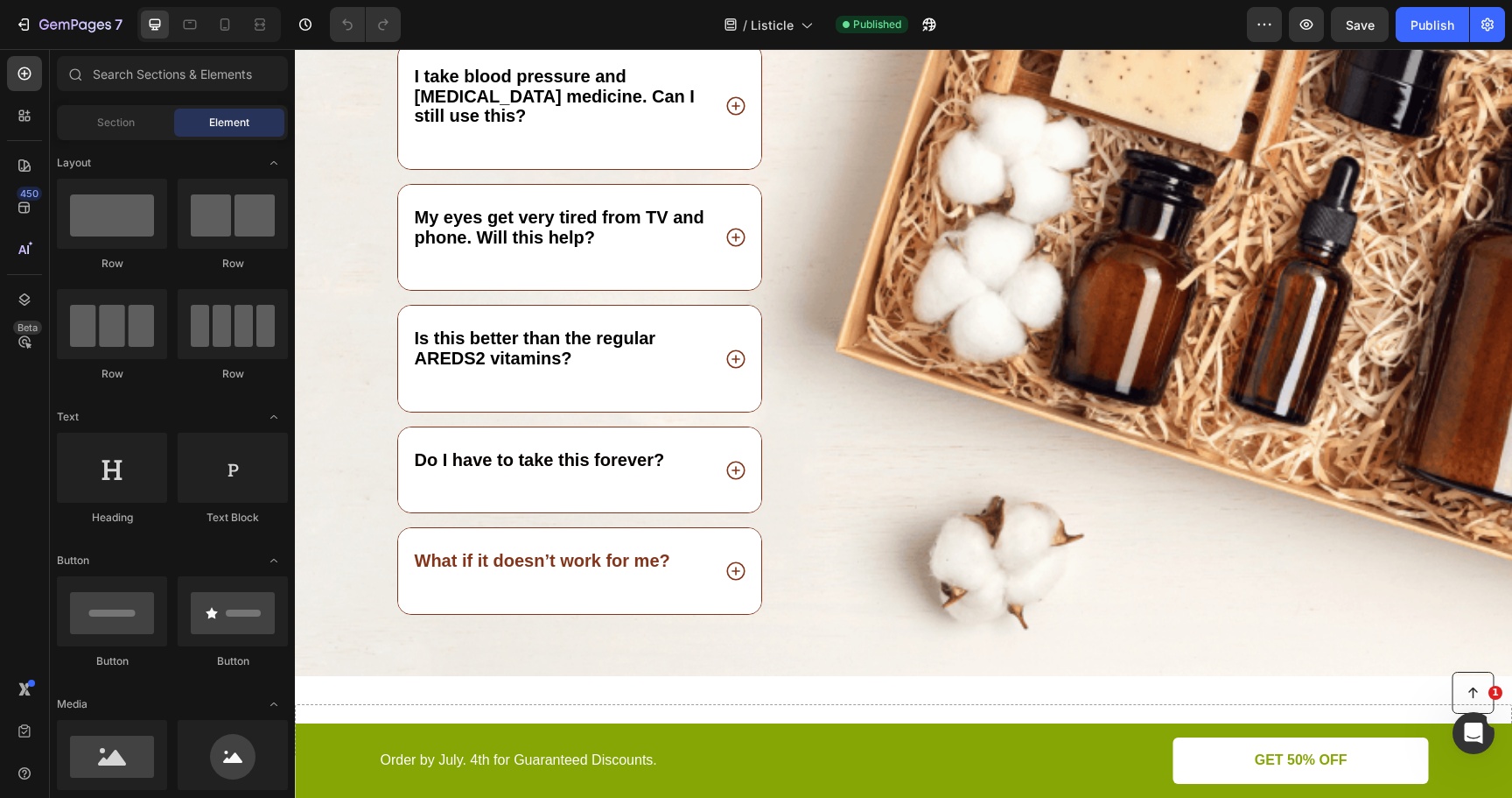
scroll to position [10893, 0]
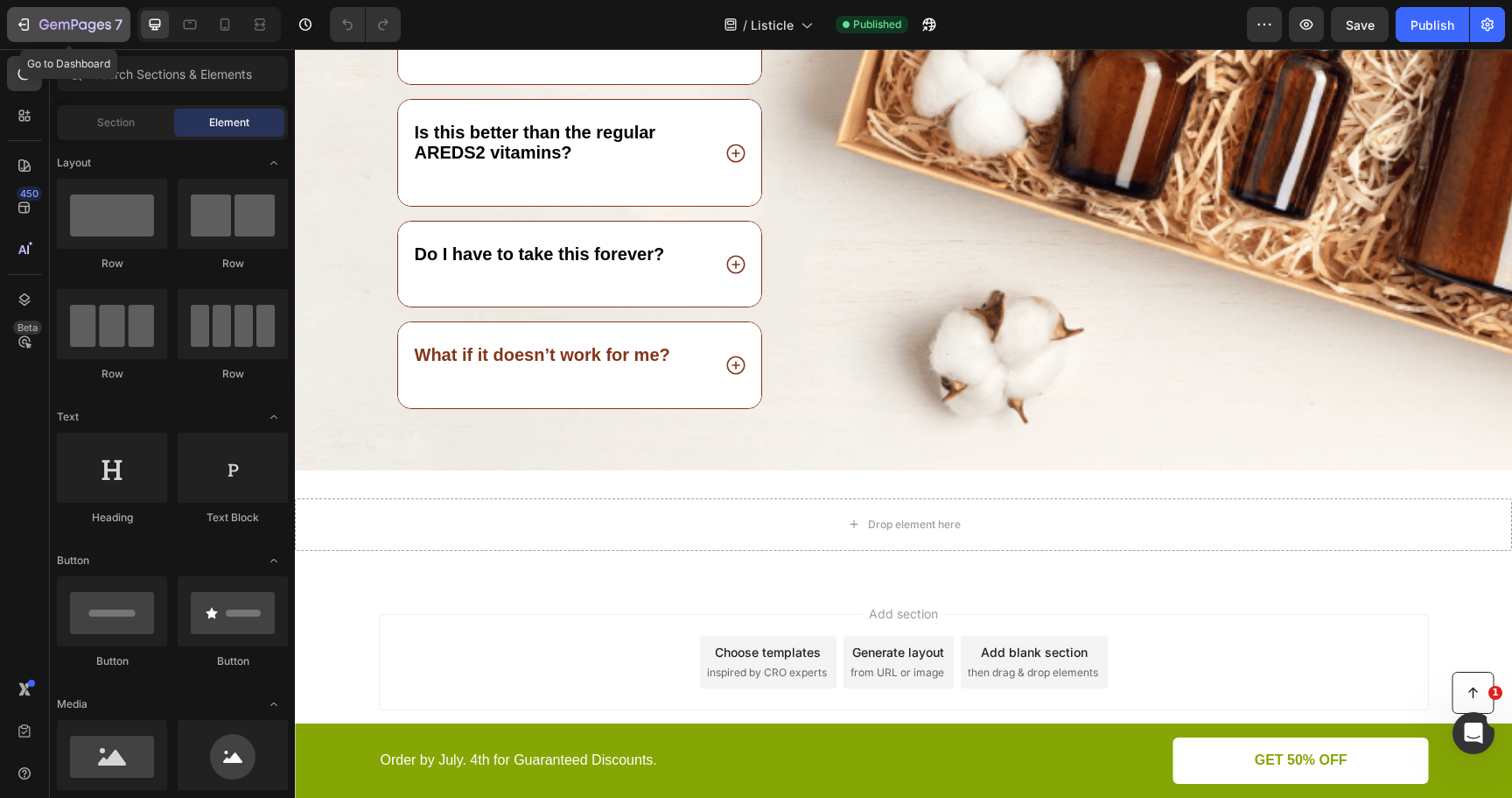
click at [28, 20] on icon "button" at bounding box center [26, 25] width 8 height 12
